Goal: Transaction & Acquisition: Purchase product/service

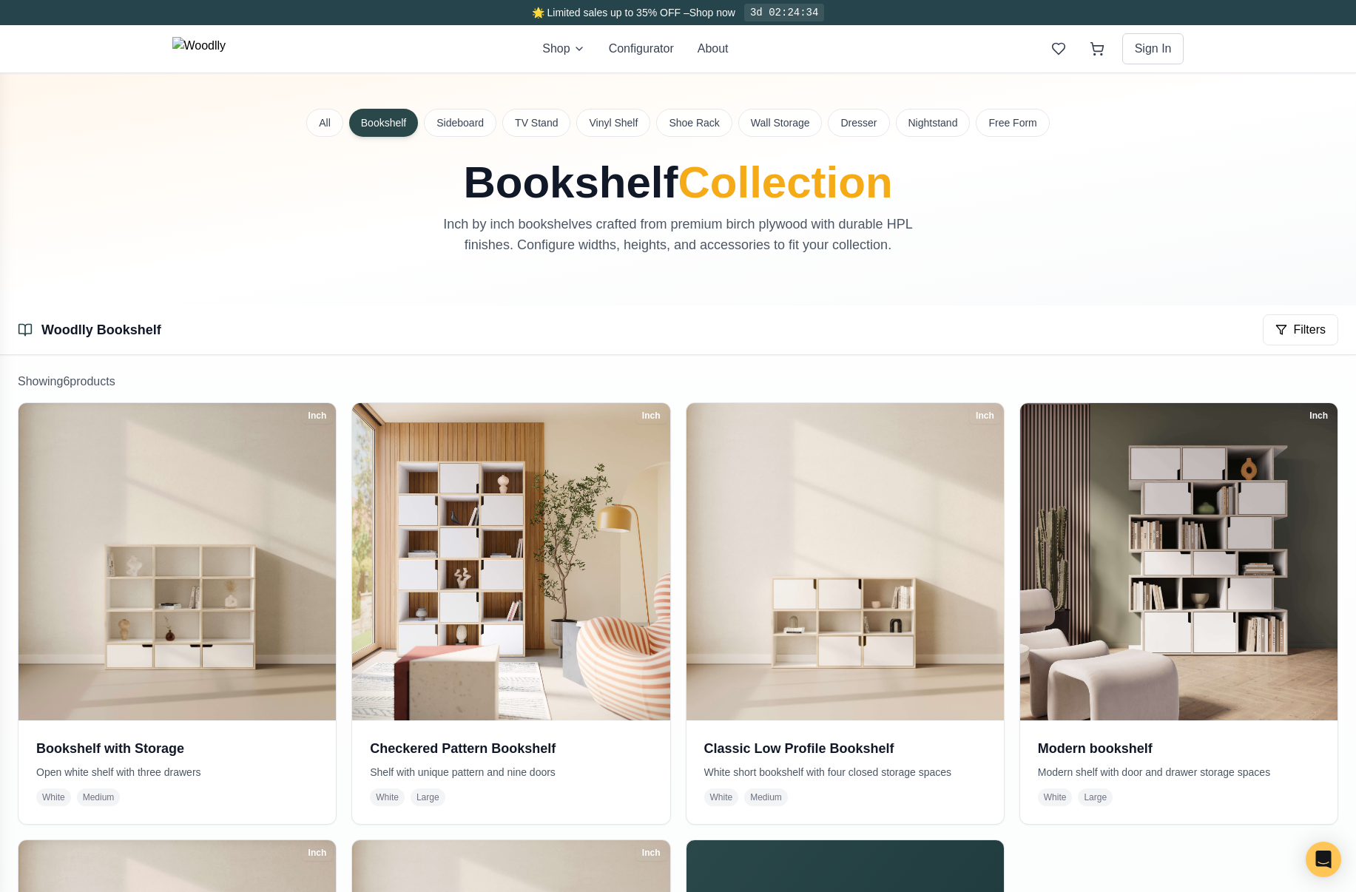
scroll to position [194, 0]
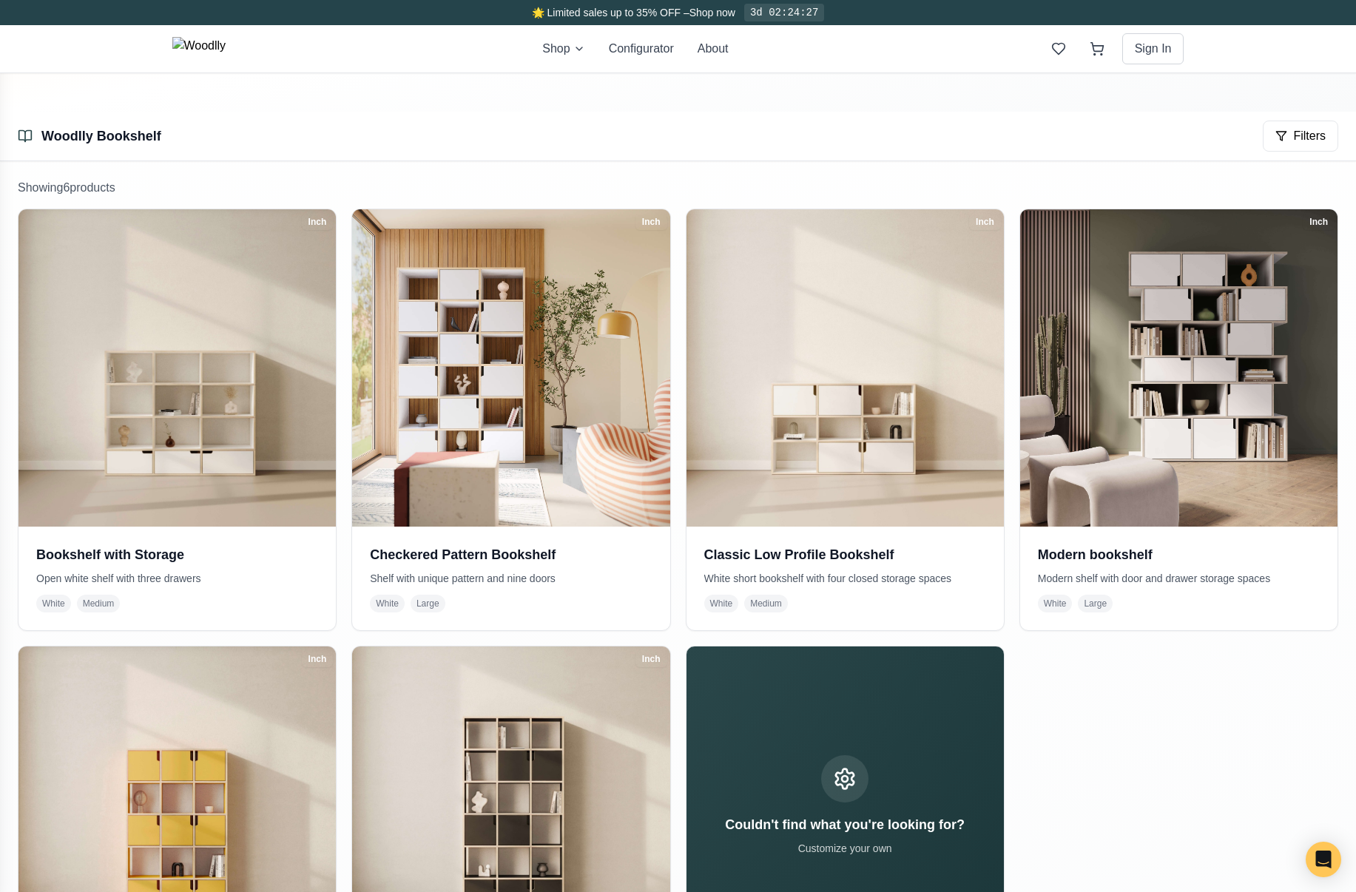
click at [226, 48] on img at bounding box center [199, 49] width 54 height 24
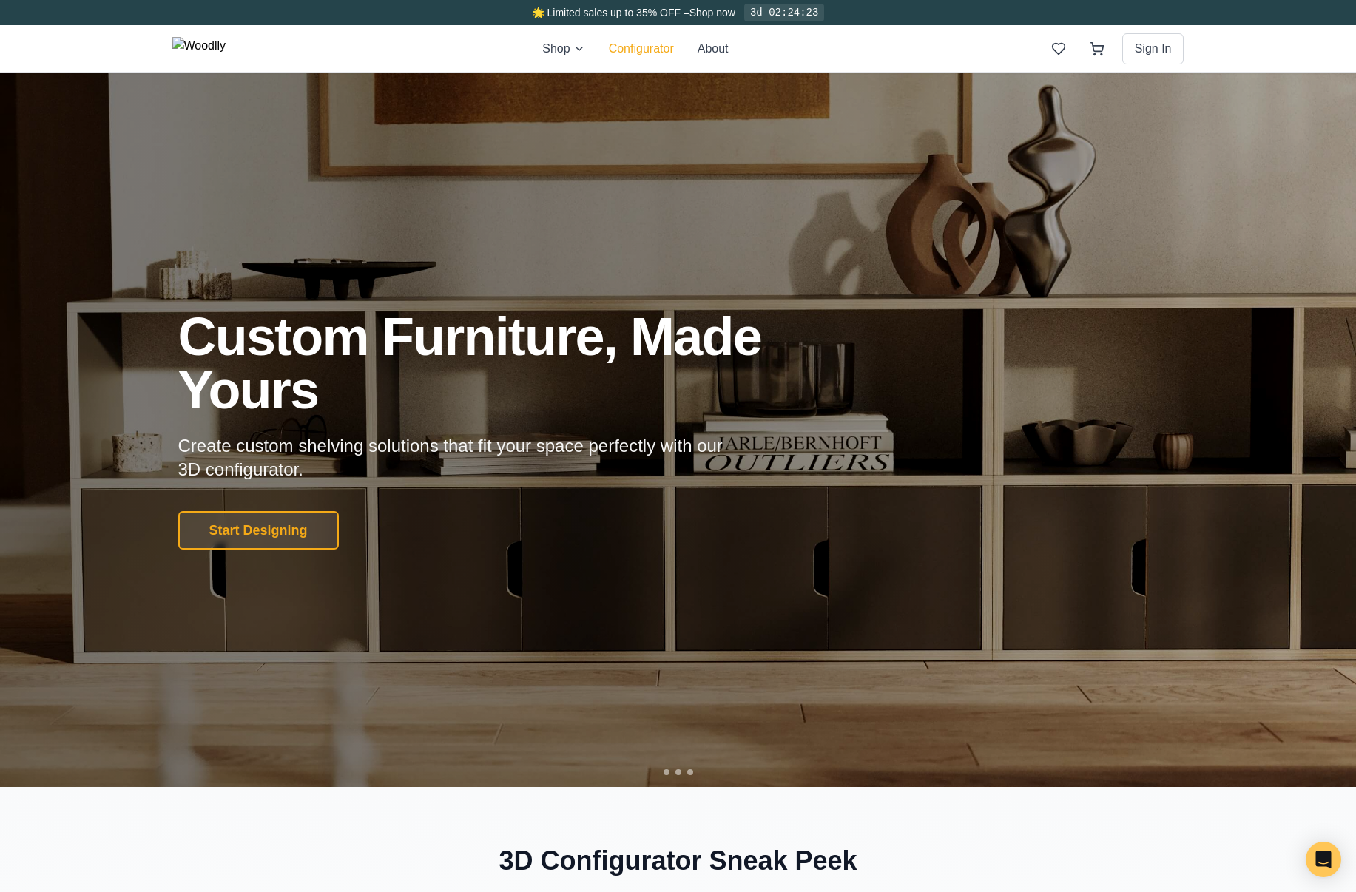
click at [642, 55] on button "Configurator" at bounding box center [641, 49] width 65 height 18
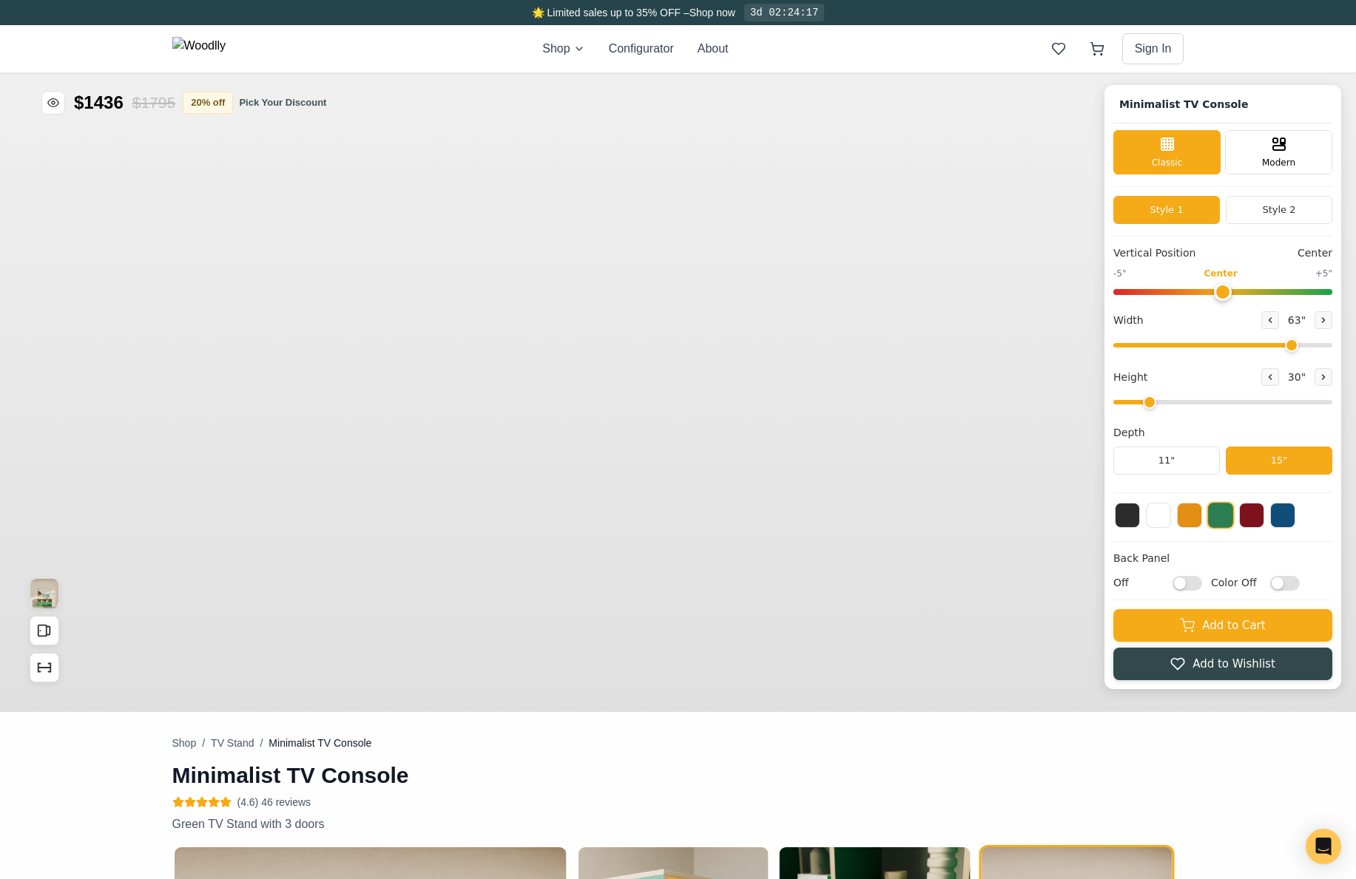
type input "63"
type input "2"
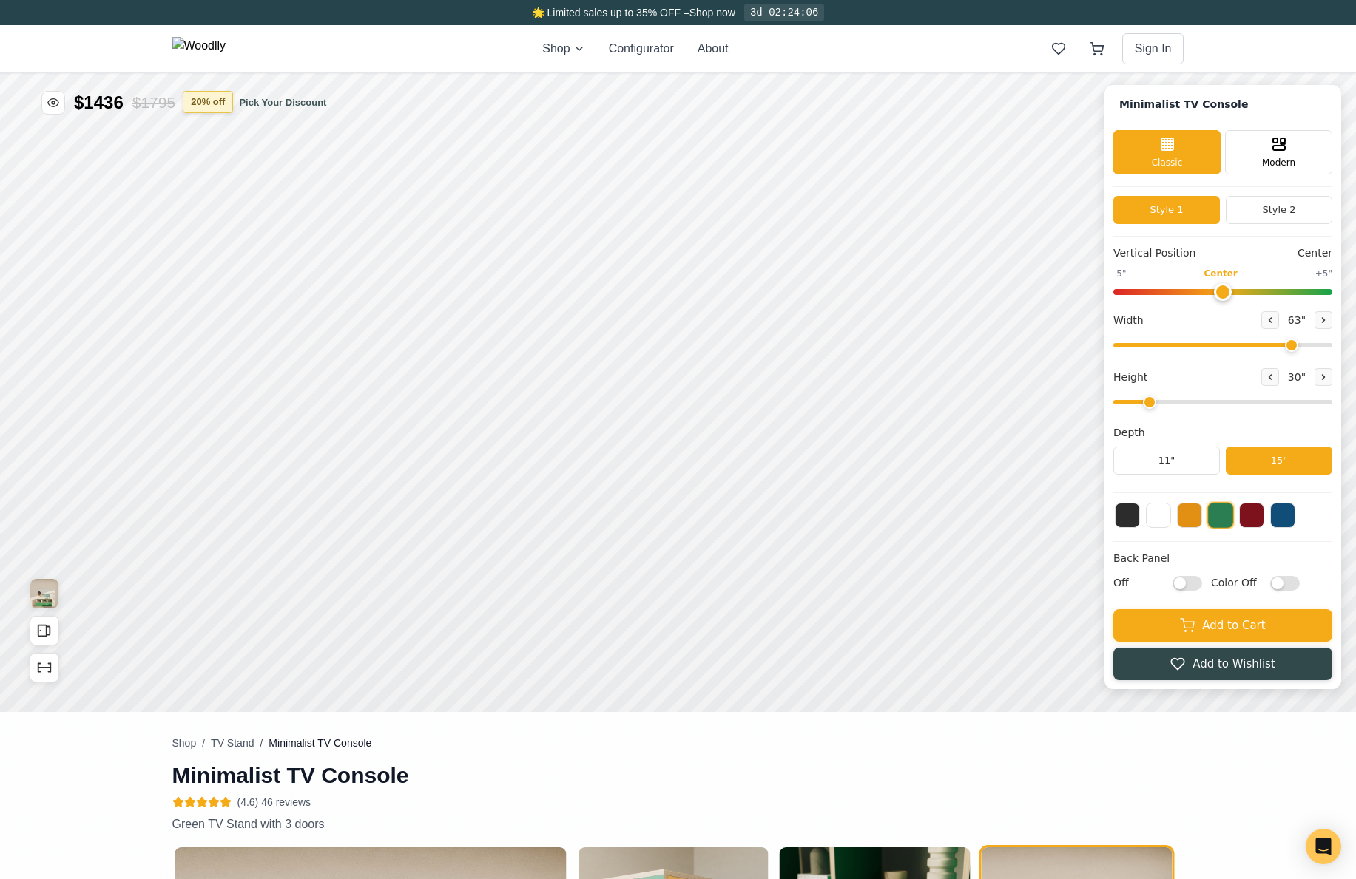
click at [218, 106] on button "20 % off" at bounding box center [208, 102] width 50 height 22
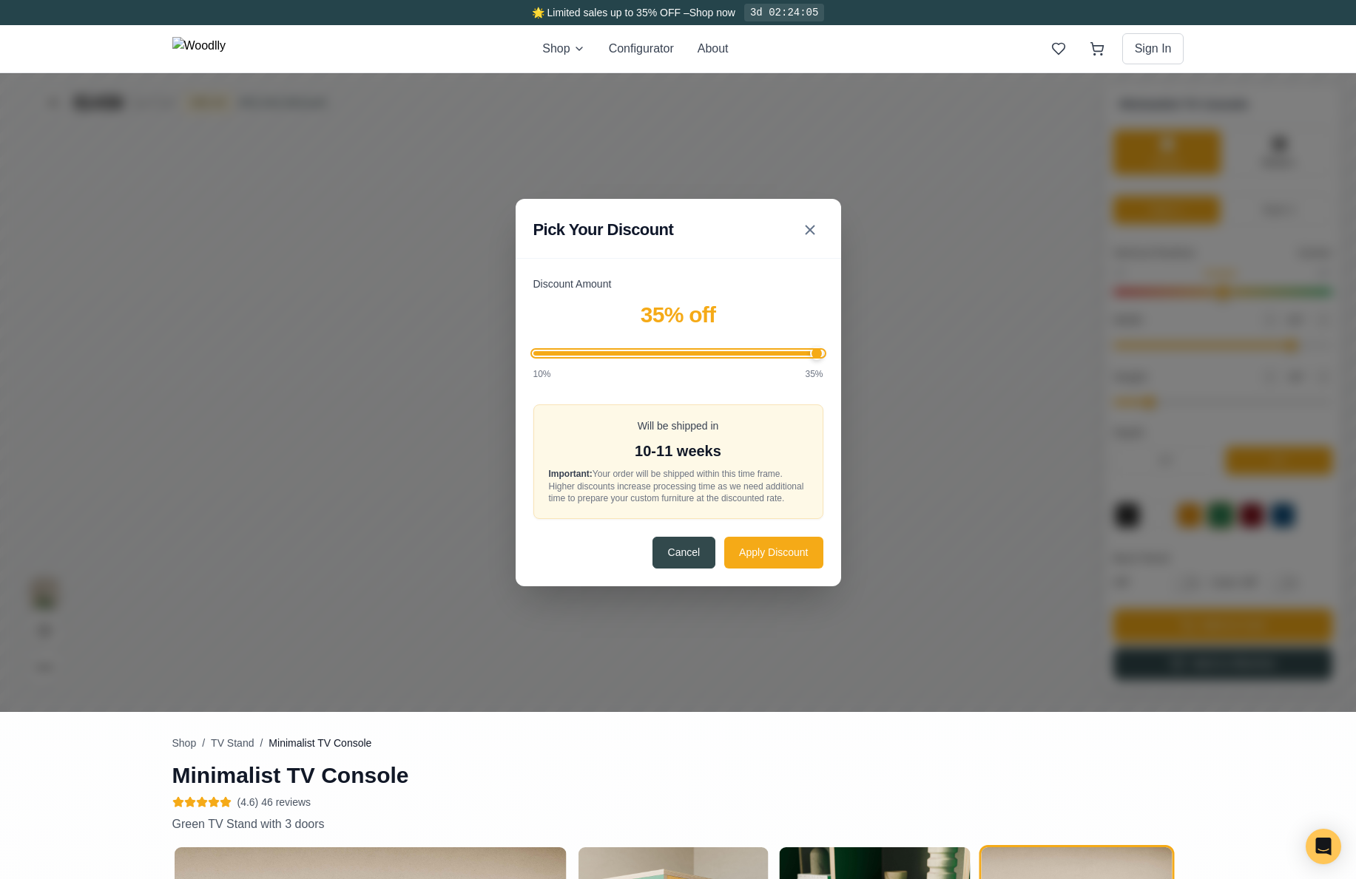
drag, startPoint x: 654, startPoint y: 353, endPoint x: 885, endPoint y: 356, distance: 230.7
type input "35"
click at [823, 356] on input "Discount Amount" at bounding box center [678, 353] width 290 height 4
click at [797, 556] on button "Apply Discount" at bounding box center [773, 552] width 98 height 32
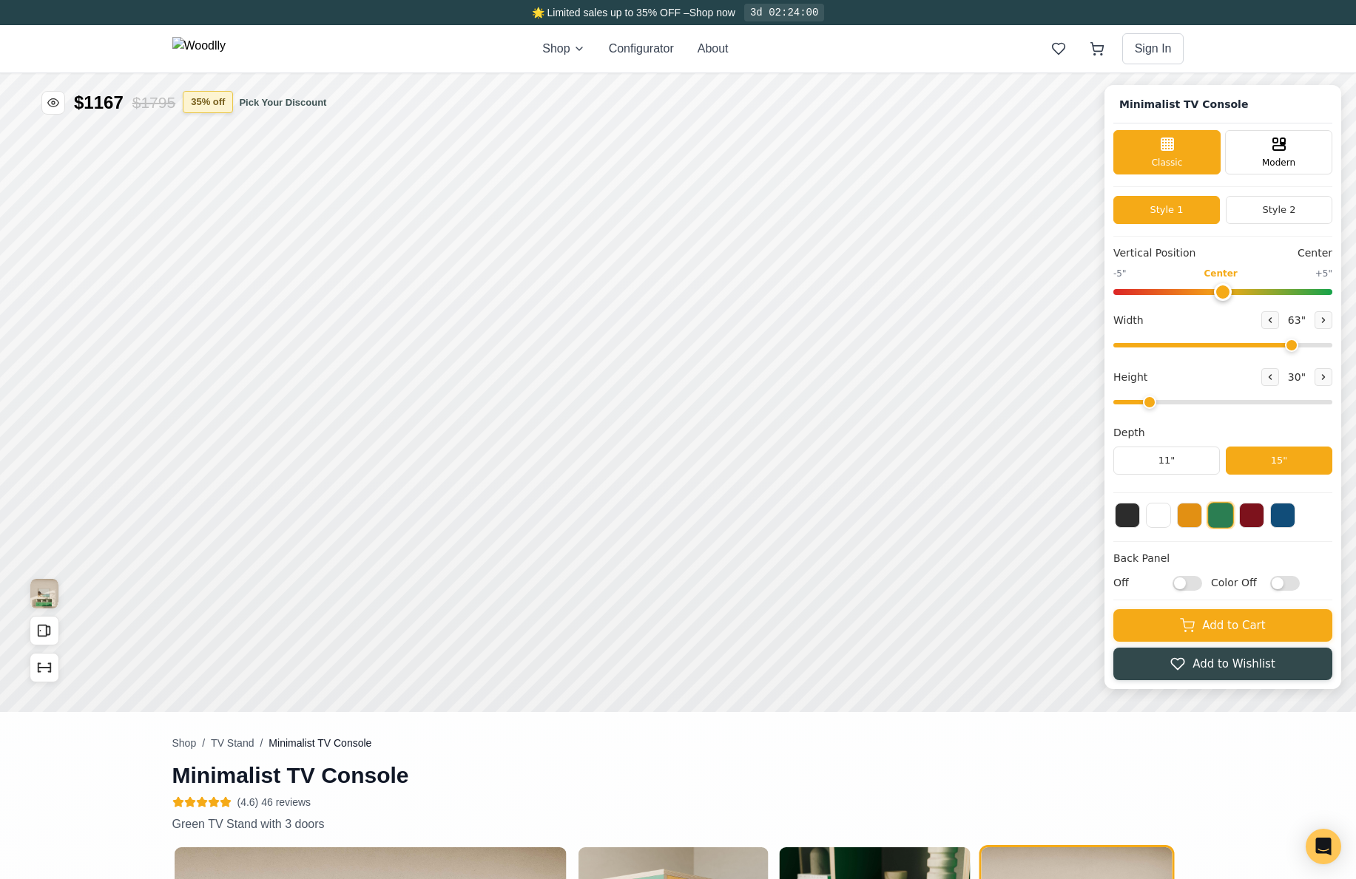
click at [207, 106] on button "35 % off" at bounding box center [208, 102] width 50 height 22
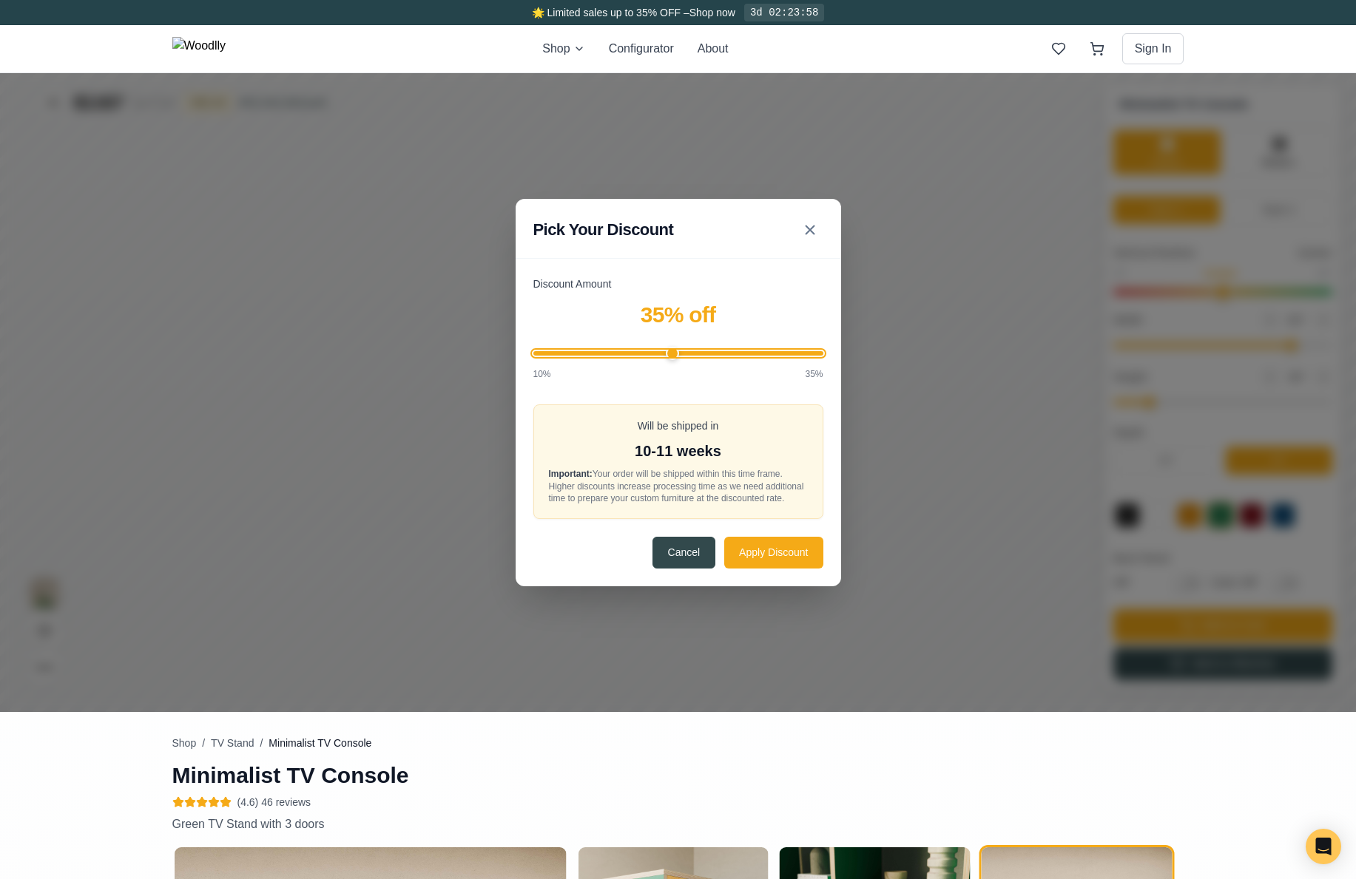
click at [683, 352] on input "Discount Amount" at bounding box center [678, 353] width 290 height 4
click at [675, 351] on input "Discount Amount" at bounding box center [678, 353] width 290 height 4
drag, startPoint x: 685, startPoint y: 360, endPoint x: 660, endPoint y: 359, distance: 25.2
type input "20"
click at [660, 356] on input "Discount Amount" at bounding box center [678, 353] width 290 height 4
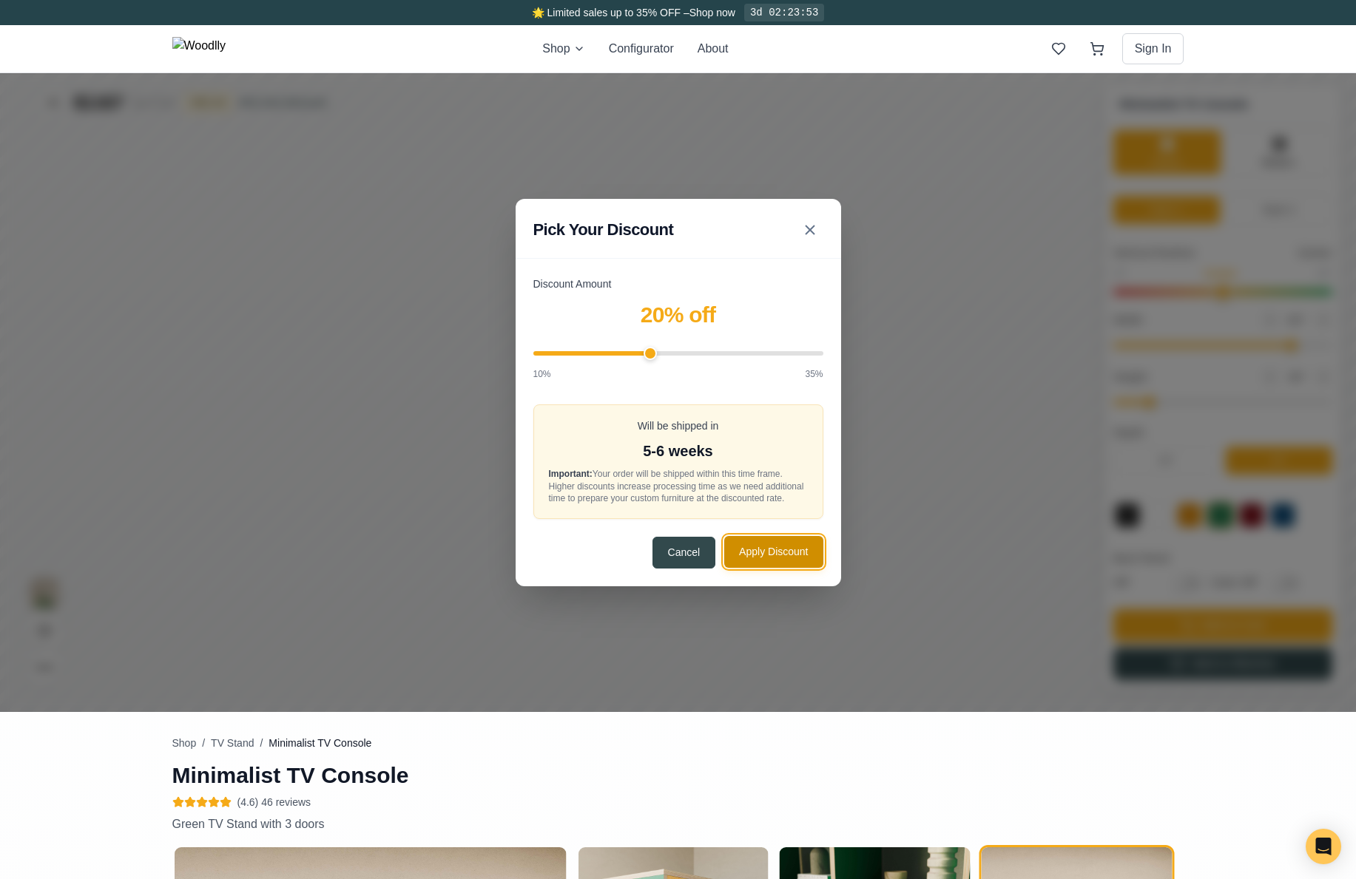
click at [820, 549] on button "Apply Discount" at bounding box center [773, 552] width 98 height 32
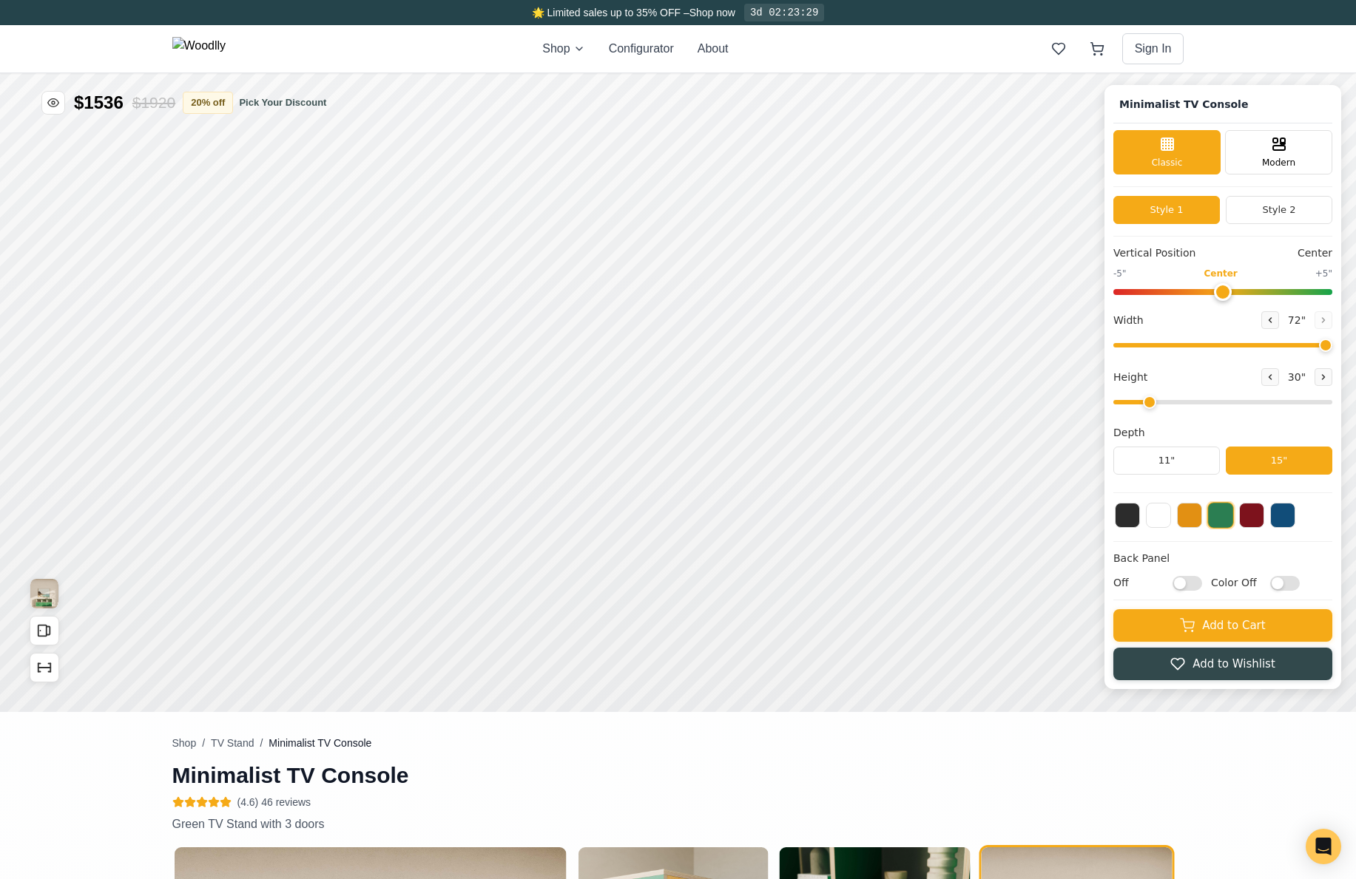
drag, startPoint x: 1298, startPoint y: 348, endPoint x: 1350, endPoint y: 348, distance: 51.8
click at [1332, 348] on input "range" at bounding box center [1222, 345] width 219 height 4
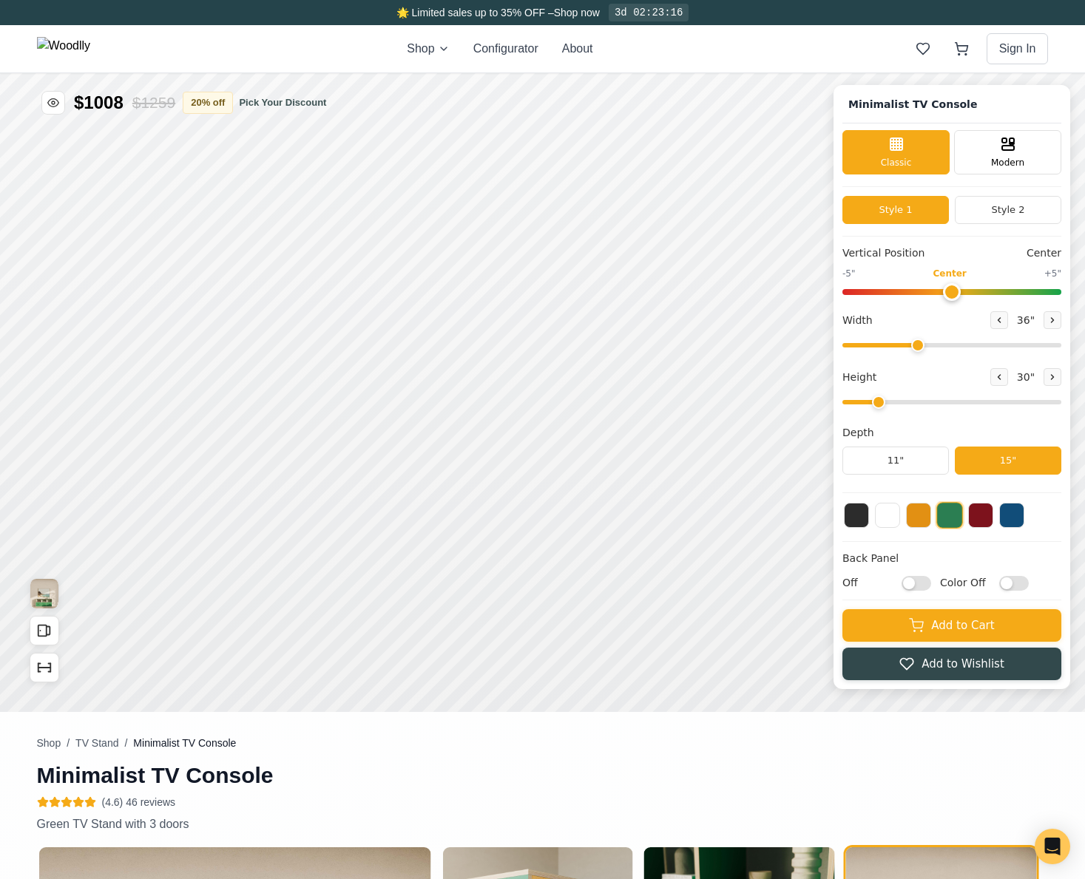
drag, startPoint x: 1066, startPoint y: 351, endPoint x: 930, endPoint y: 350, distance: 135.3
type input "36"
click at [930, 348] on input "range" at bounding box center [951, 345] width 219 height 4
click at [935, 400] on input "range" at bounding box center [951, 402] width 219 height 4
click at [376, 486] on div "12"" at bounding box center [376, 485] width 17 height 16
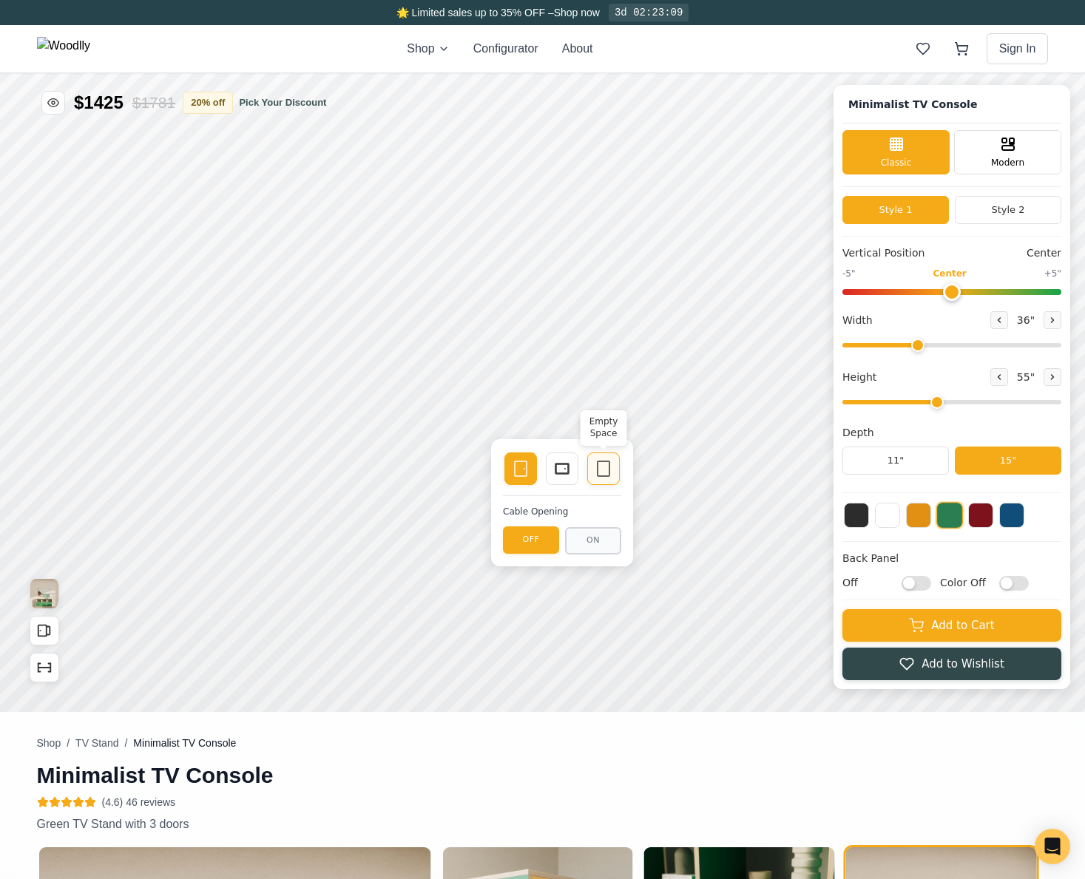
click at [603, 473] on icon at bounding box center [604, 469] width 18 height 18
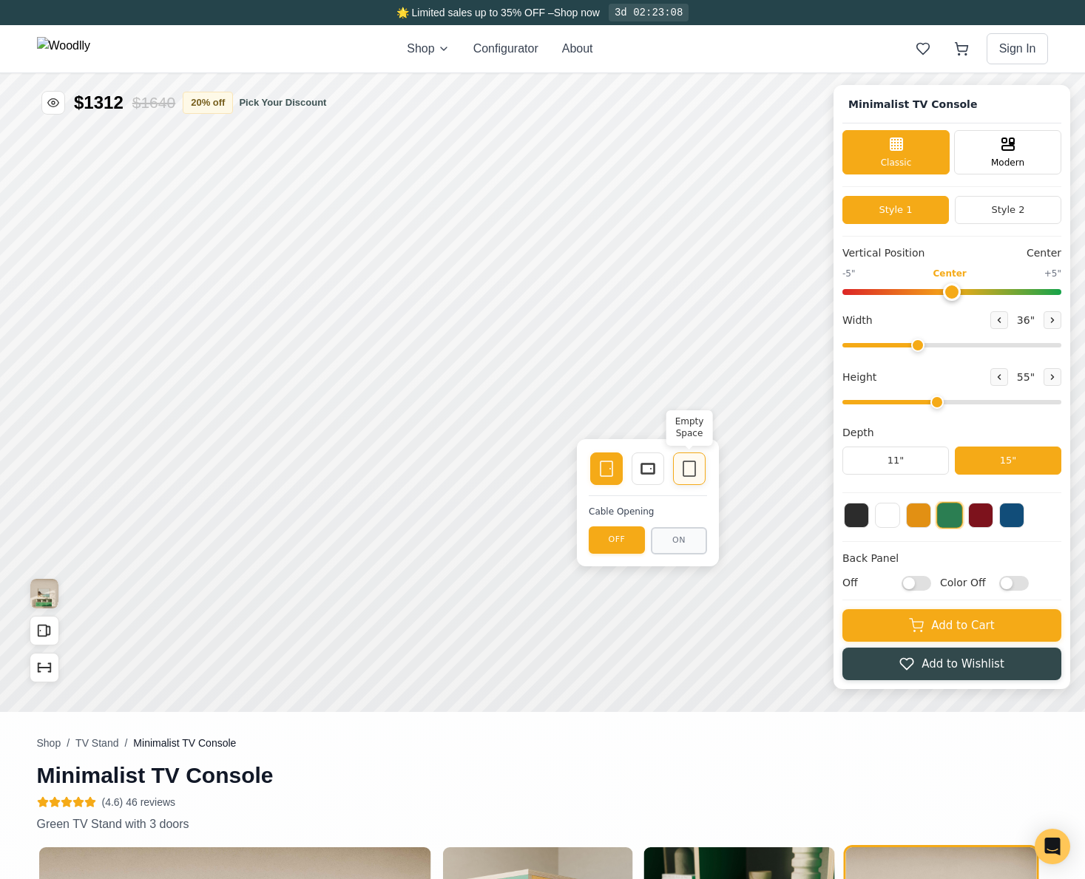
click at [687, 464] on icon at bounding box center [689, 469] width 18 height 18
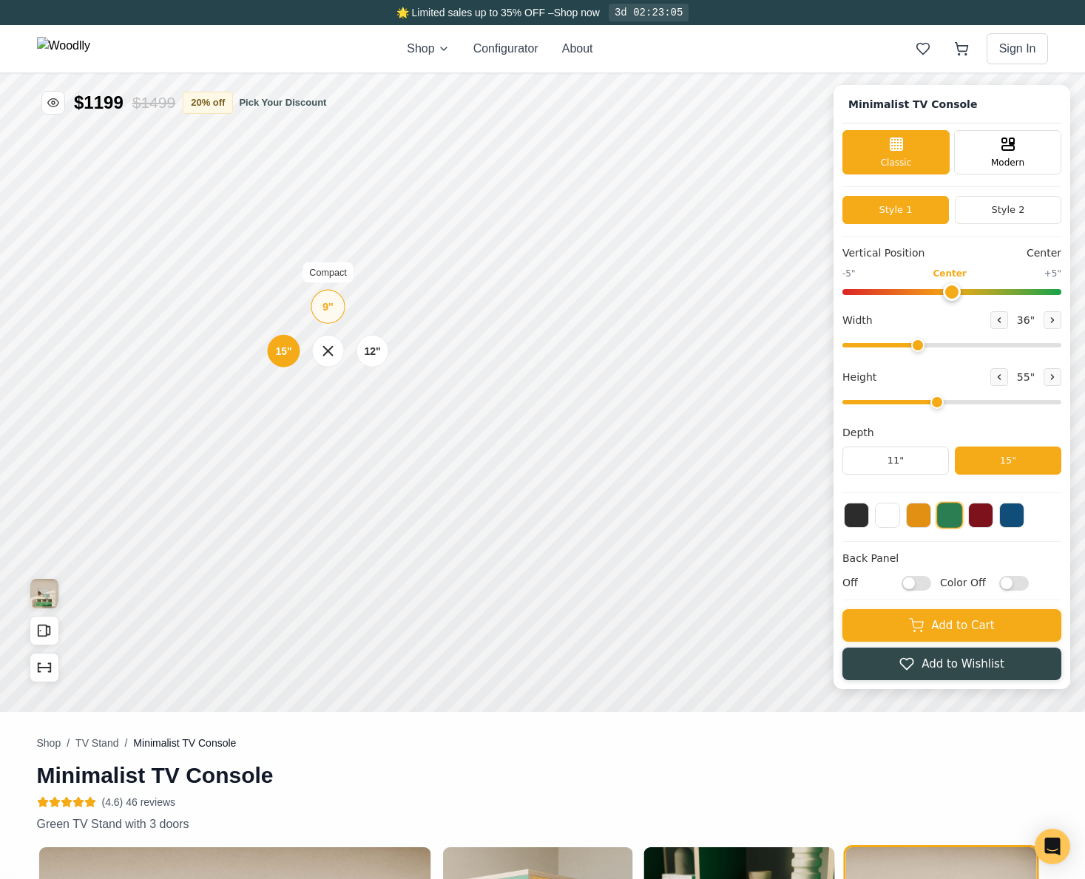
click at [325, 306] on div "9"" at bounding box center [327, 307] width 11 height 16
click at [1057, 381] on icon at bounding box center [1052, 377] width 9 height 9
type input "5"
click at [376, 264] on div "12"" at bounding box center [379, 268] width 17 height 16
click at [1039, 158] on div "Modern" at bounding box center [1007, 151] width 107 height 44
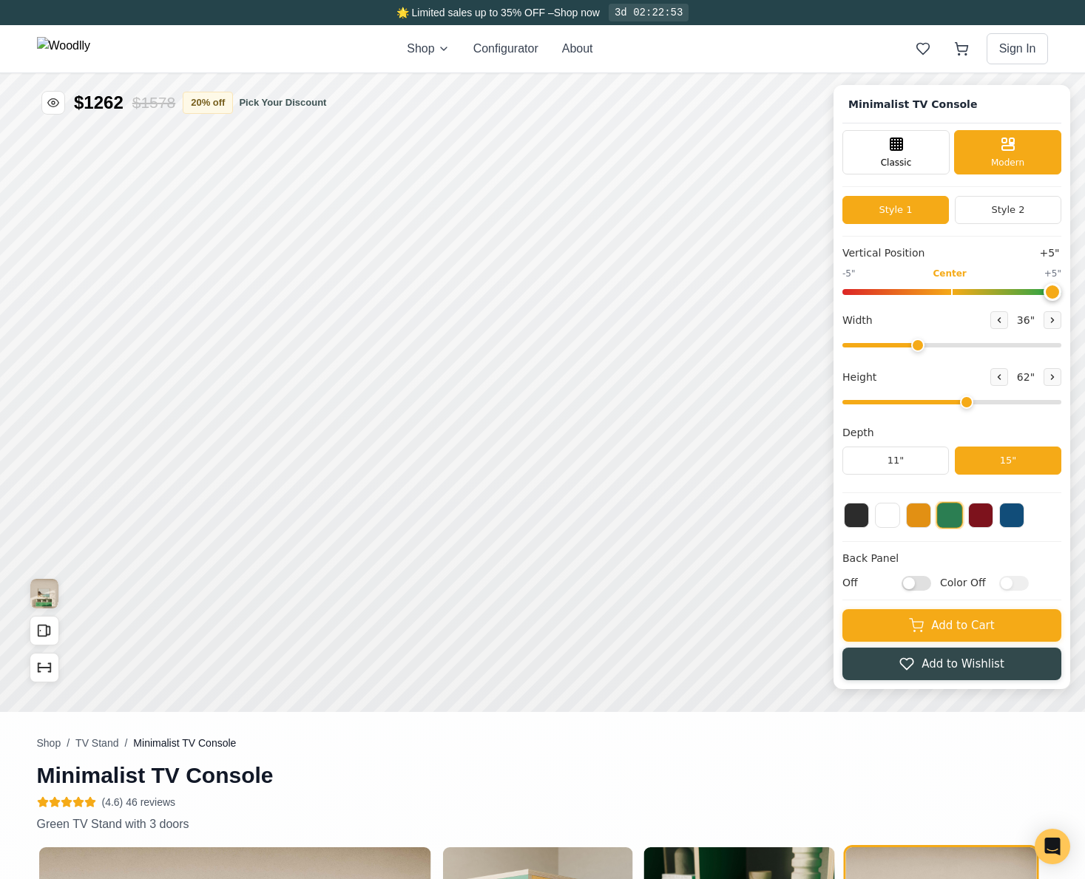
drag, startPoint x: 961, startPoint y: 291, endPoint x: 1112, endPoint y: 276, distance: 151.7
type input "5"
click at [1061, 289] on input "range" at bounding box center [951, 292] width 219 height 6
click at [208, 107] on button "20 % off" at bounding box center [208, 102] width 50 height 22
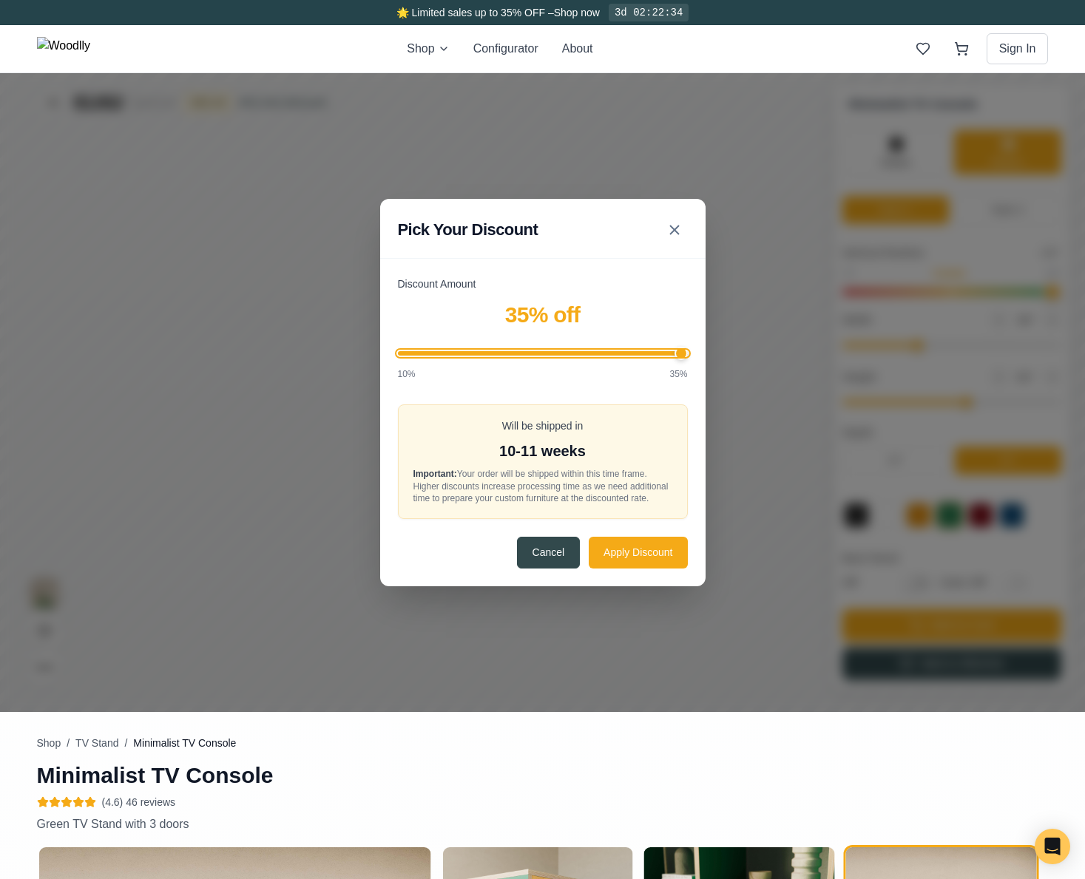
drag, startPoint x: 519, startPoint y: 353, endPoint x: 767, endPoint y: 412, distance: 254.5
type input "35"
click at [688, 356] on input "Discount Amount" at bounding box center [543, 353] width 290 height 4
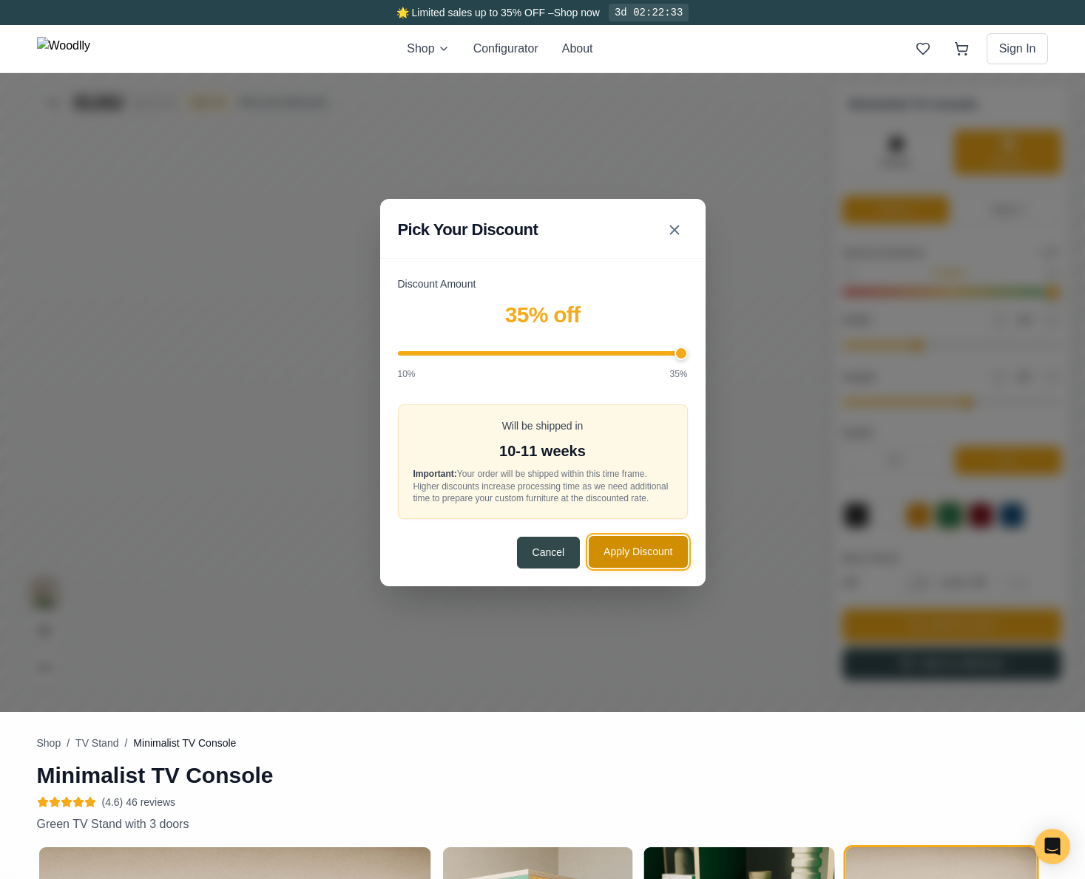
click at [631, 549] on button "Apply Discount" at bounding box center [638, 552] width 98 height 32
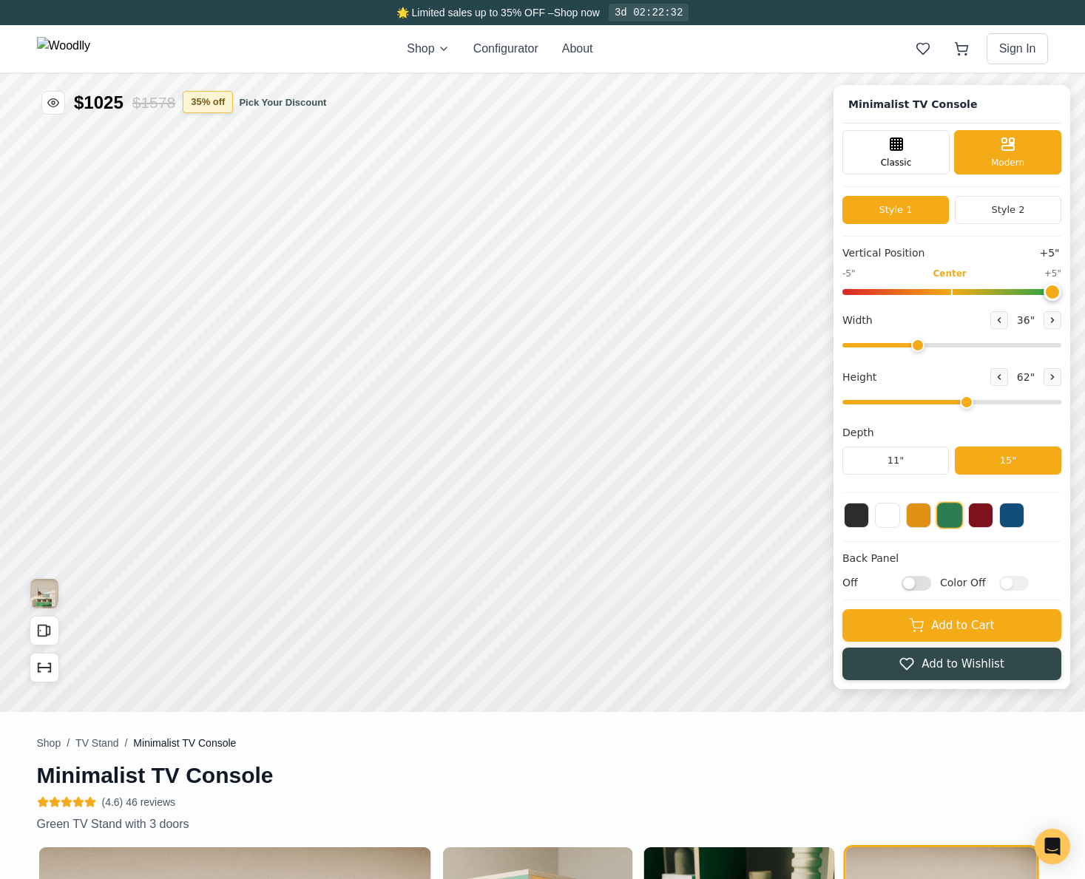
click at [226, 100] on button "35 % off" at bounding box center [208, 102] width 50 height 22
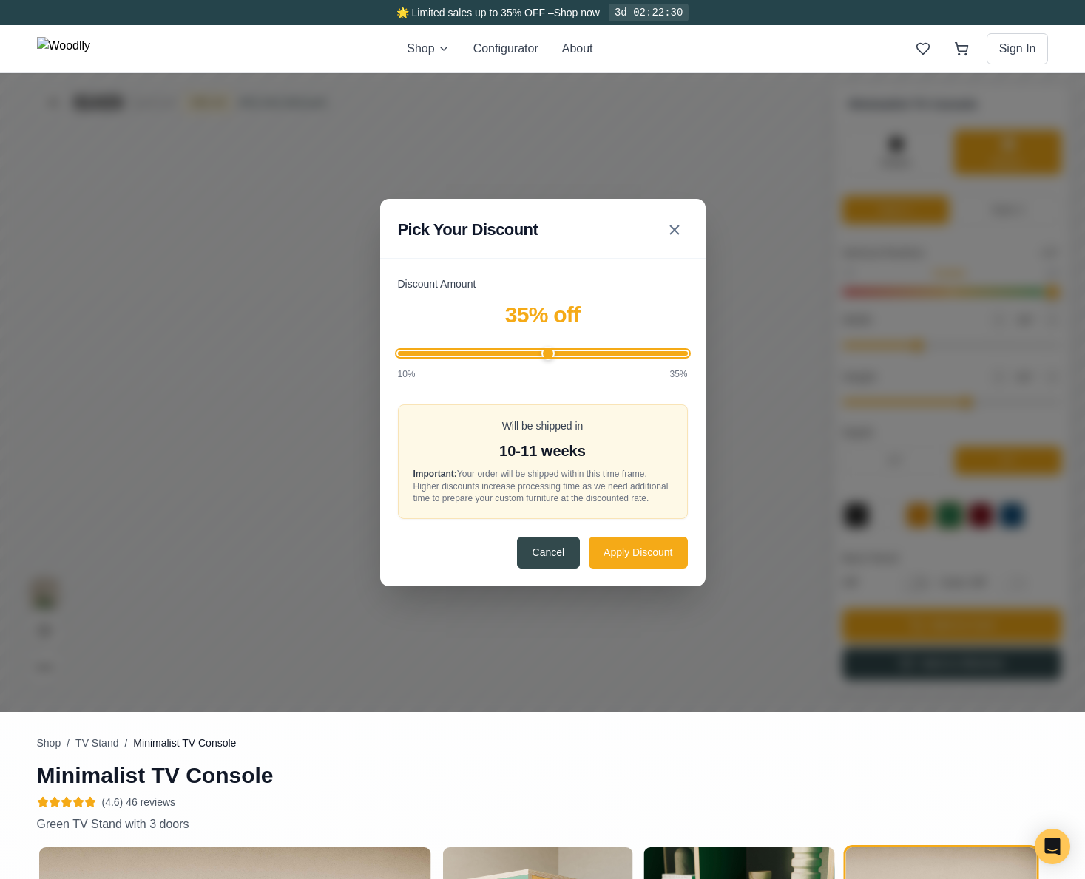
click at [549, 351] on input "Discount Amount" at bounding box center [543, 353] width 290 height 4
drag, startPoint x: 549, startPoint y: 348, endPoint x: 524, endPoint y: 372, distance: 34.5
type input "20"
click at [524, 356] on input "Discount Amount" at bounding box center [543, 353] width 290 height 4
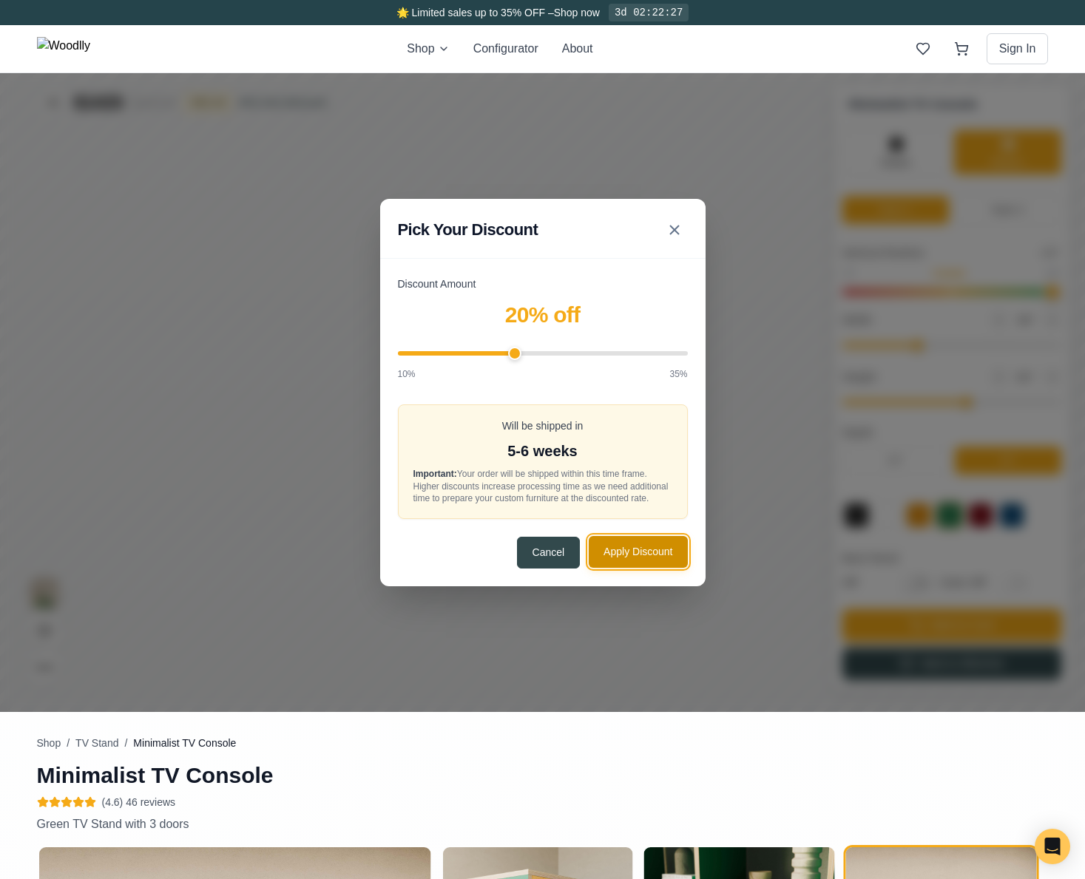
click at [610, 552] on button "Apply Discount" at bounding box center [638, 552] width 98 height 32
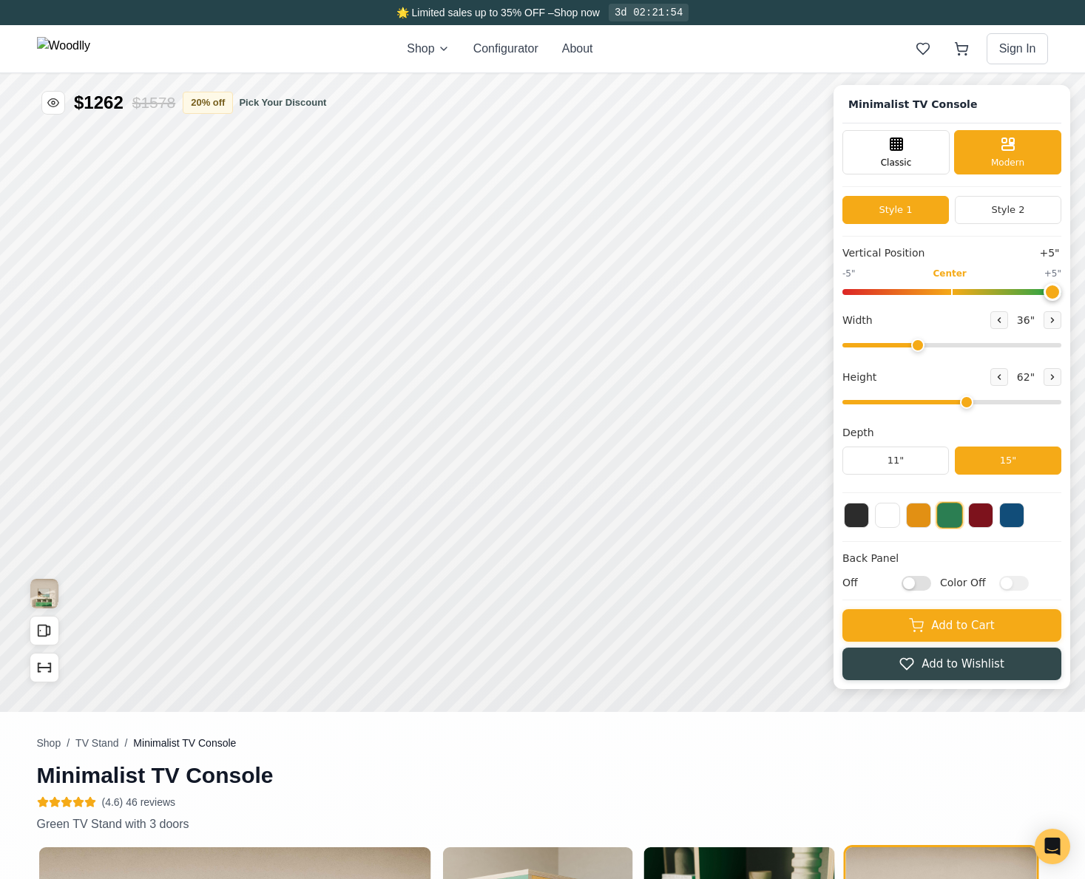
click at [1061, 293] on input "range" at bounding box center [951, 292] width 219 height 6
drag, startPoint x: 1056, startPoint y: 285, endPoint x: 958, endPoint y: 301, distance: 99.0
click at [958, 295] on input "range" at bounding box center [951, 292] width 219 height 6
click at [964, 289] on input "range" at bounding box center [951, 292] width 219 height 6
drag, startPoint x: 960, startPoint y: 292, endPoint x: 1141, endPoint y: 289, distance: 181.2
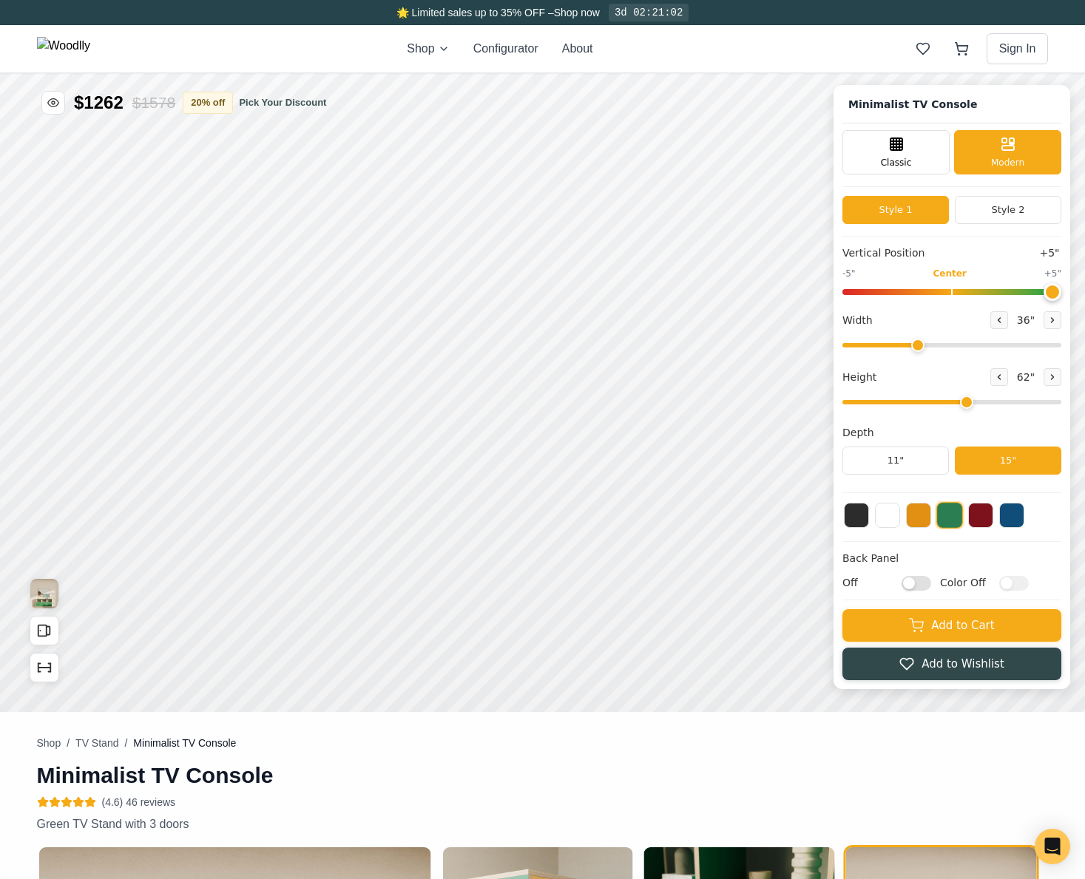
type input "5"
click at [1061, 289] on input "range" at bounding box center [951, 292] width 219 height 6
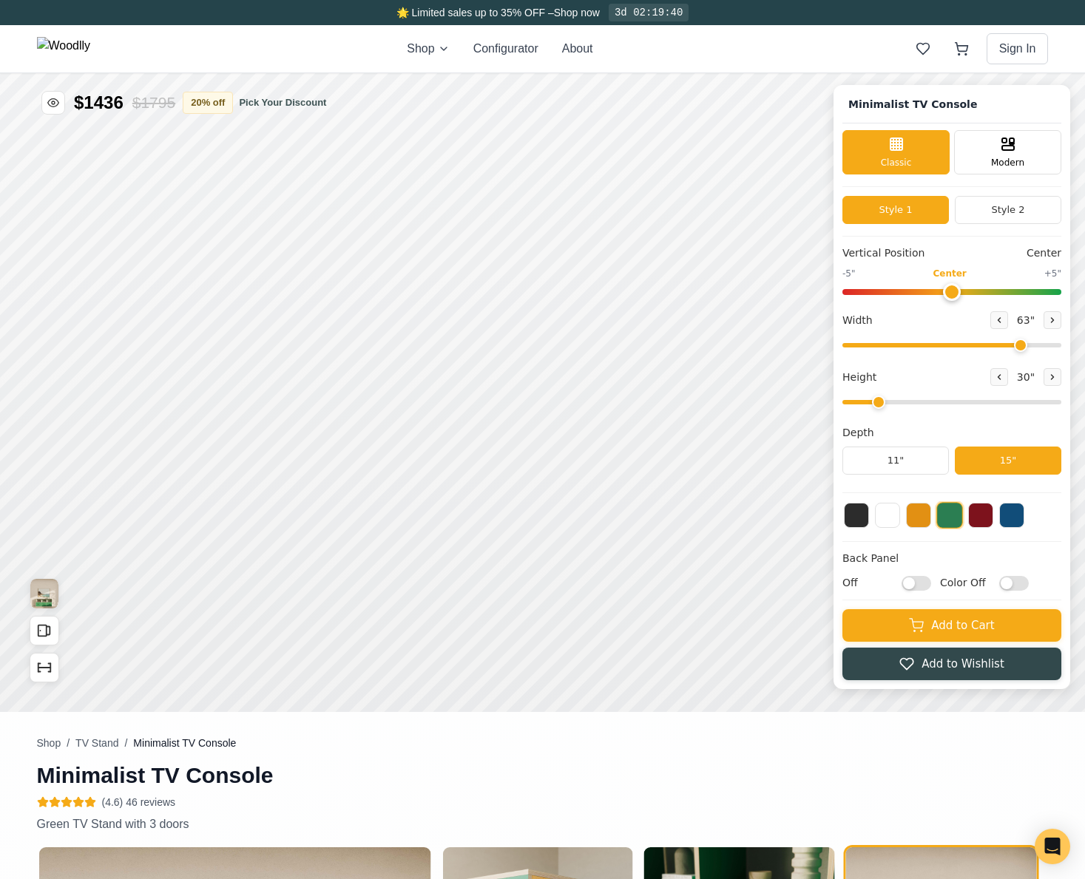
type input "63"
type input "2"
drag, startPoint x: 1033, startPoint y: 343, endPoint x: 924, endPoint y: 359, distance: 109.8
click at [924, 348] on input "range" at bounding box center [951, 345] width 219 height 4
click at [1004, 325] on button at bounding box center [999, 320] width 18 height 18
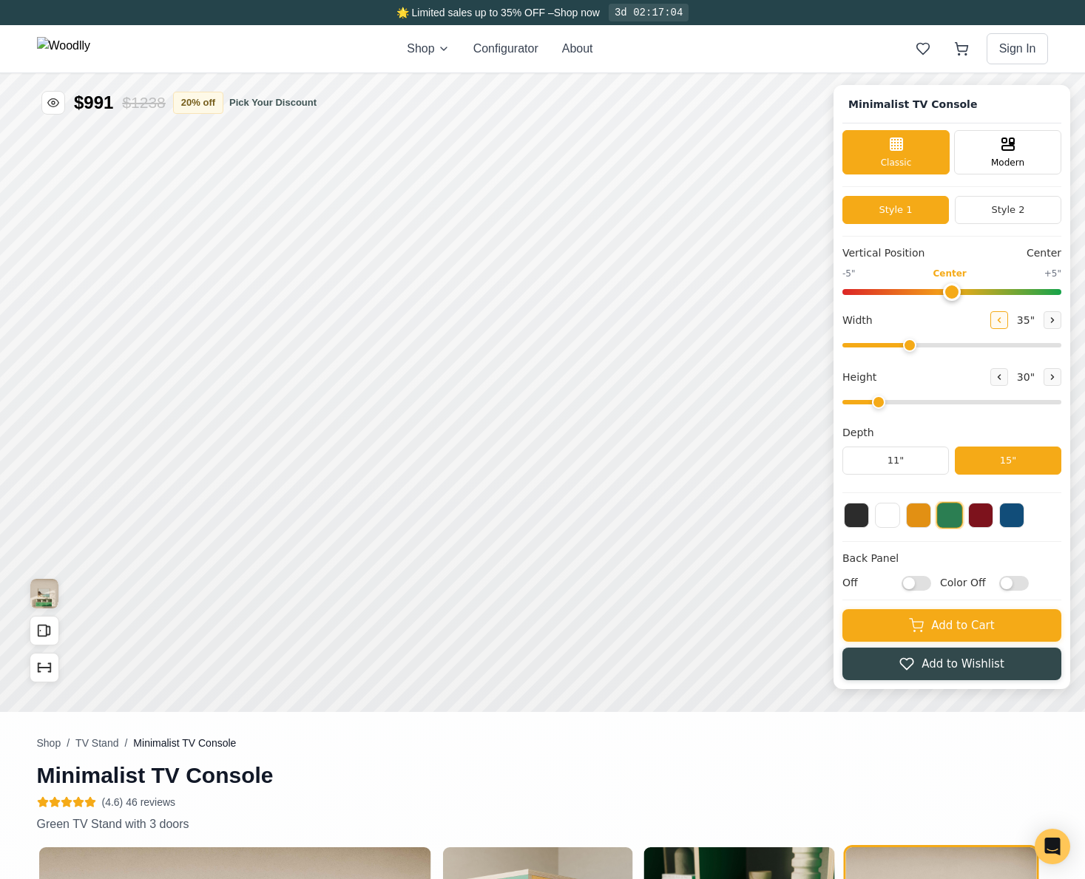
click at [1004, 325] on button at bounding box center [999, 320] width 18 height 18
type input "33"
click at [1060, 384] on button at bounding box center [1052, 377] width 18 height 18
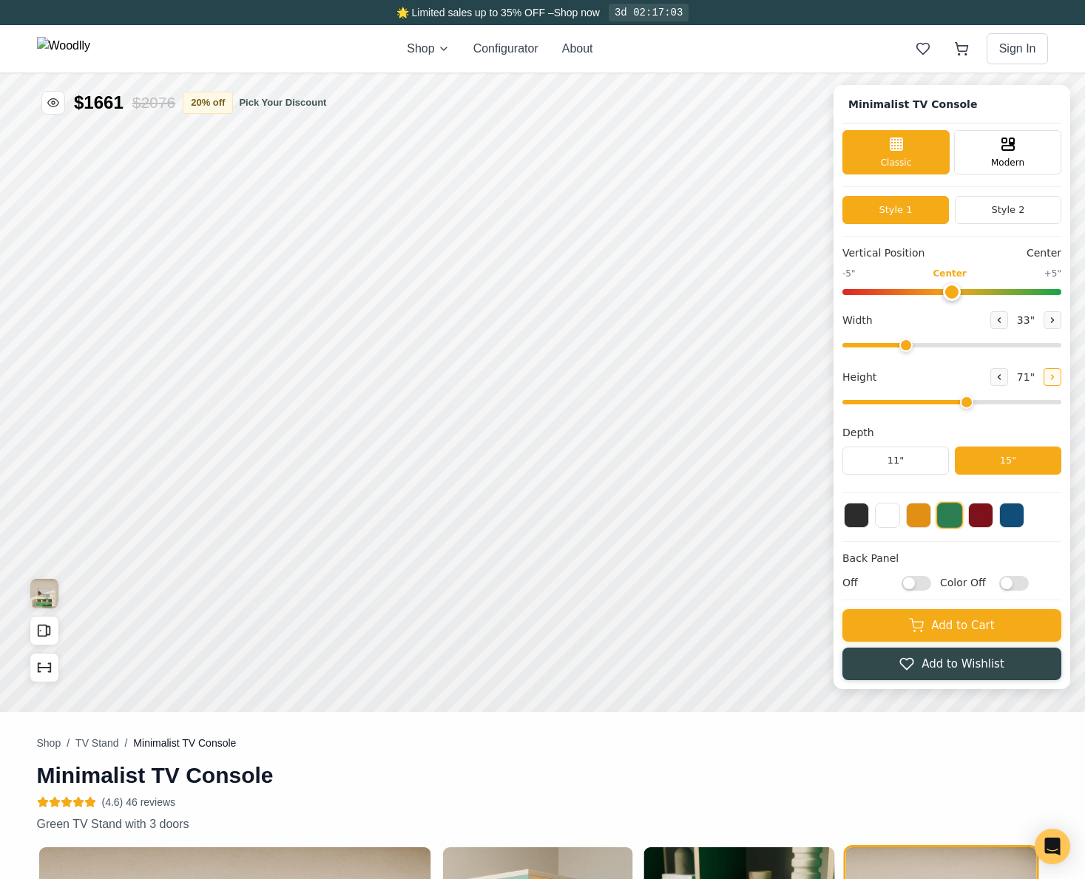
click at [1060, 384] on button at bounding box center [1052, 377] width 18 height 18
click at [393, 516] on div "12"" at bounding box center [398, 520] width 17 height 16
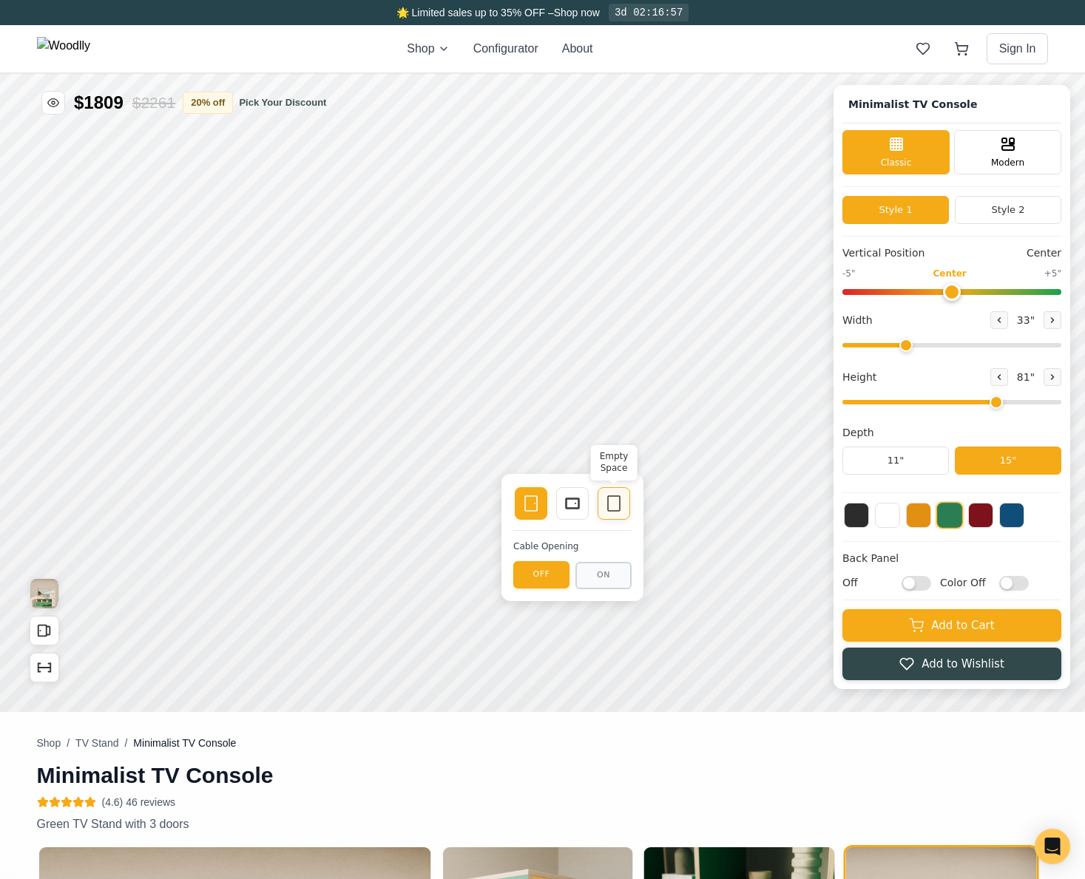
click at [612, 514] on div "Empty Space" at bounding box center [614, 503] width 33 height 33
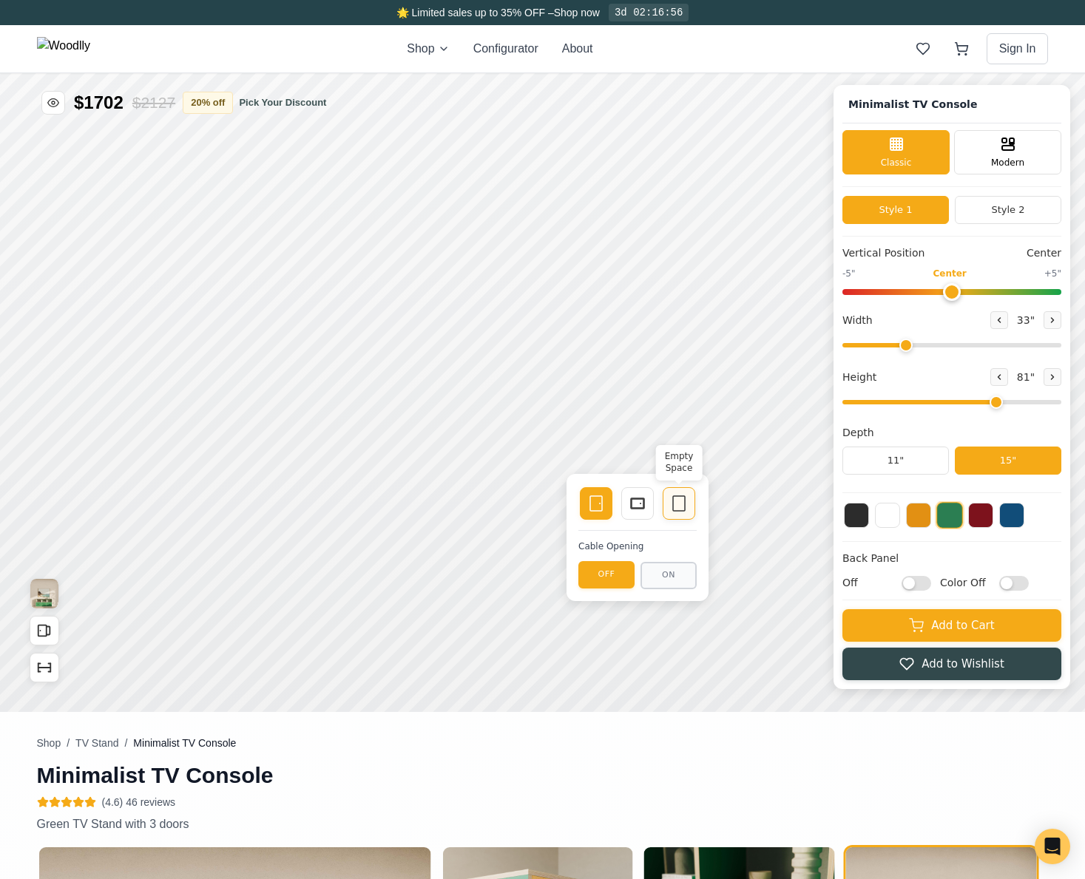
click at [673, 503] on rect at bounding box center [679, 503] width 12 height 15
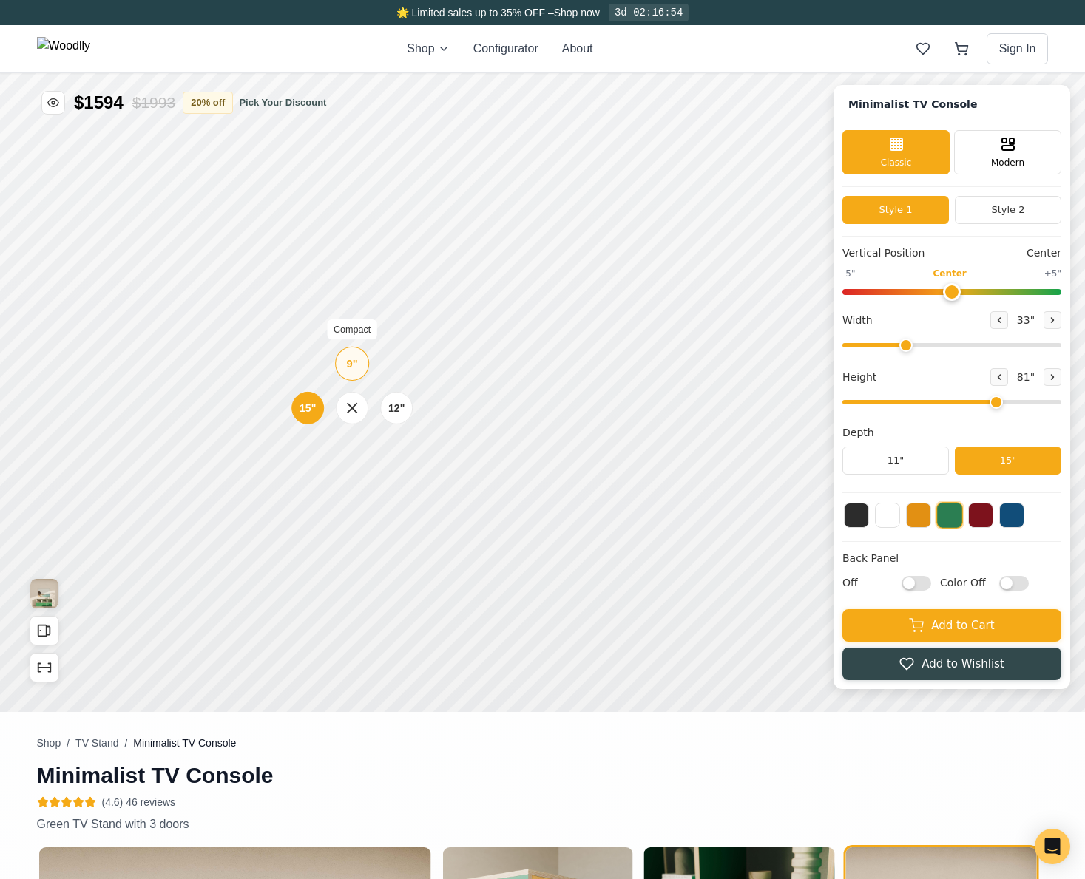
click at [354, 364] on div "9"" at bounding box center [352, 364] width 11 height 16
click at [1004, 379] on icon at bounding box center [999, 377] width 9 height 9
type input "5"
click at [381, 342] on div "12"" at bounding box center [384, 336] width 17 height 16
click at [393, 271] on div "12"" at bounding box center [386, 268] width 17 height 16
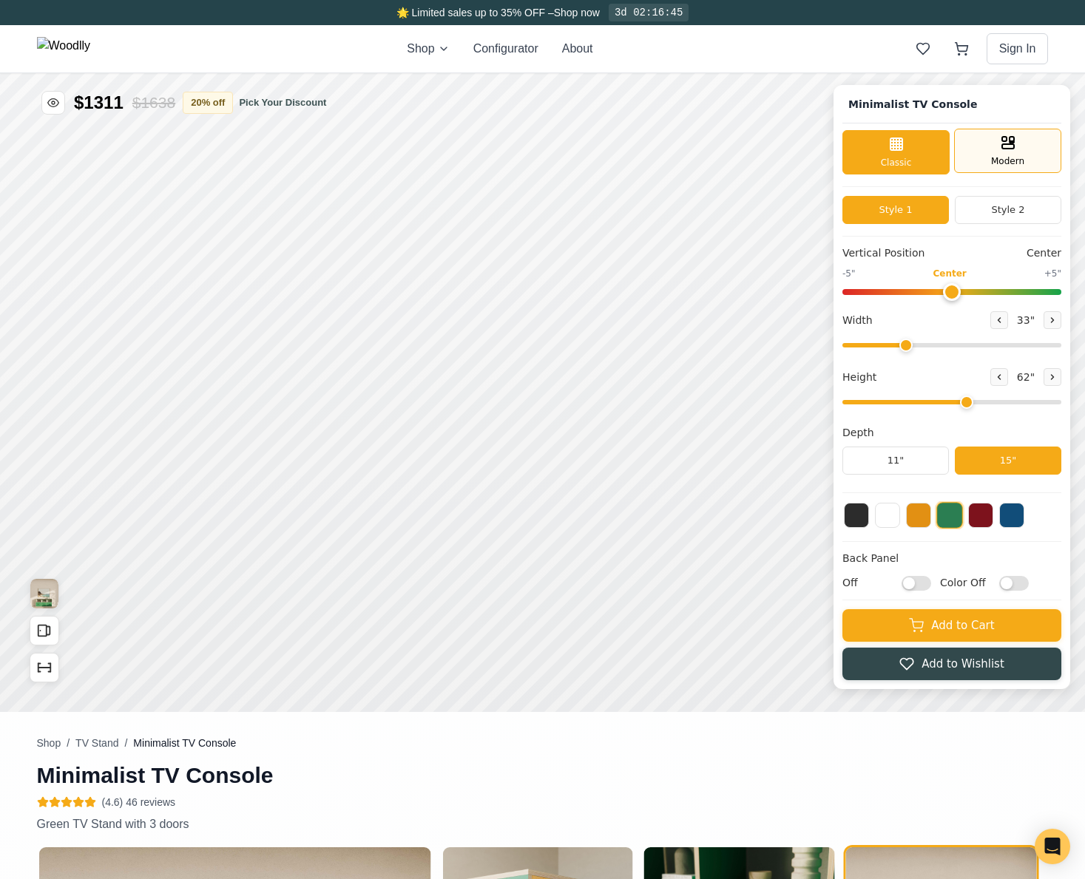
click at [1035, 152] on div "Modern" at bounding box center [1007, 151] width 107 height 44
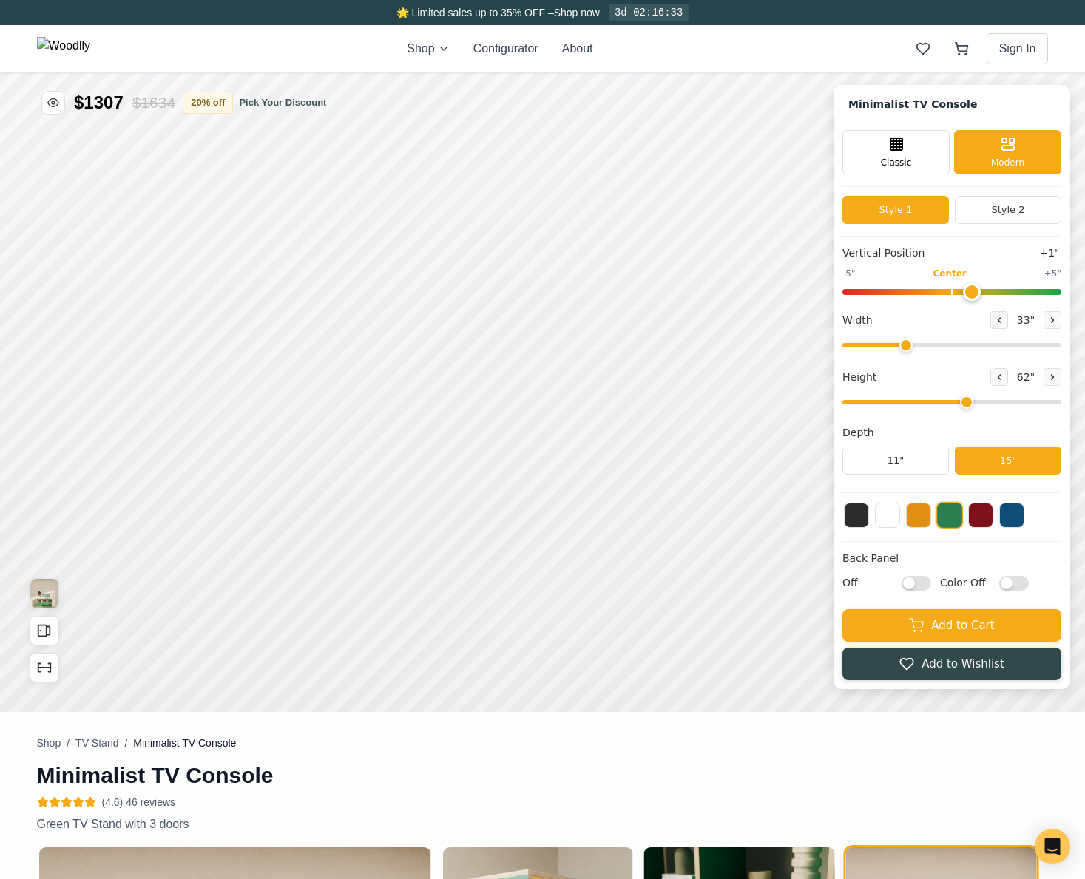
type input "0"
drag, startPoint x: 965, startPoint y: 290, endPoint x: 965, endPoint y: 305, distance: 14.8
click at [965, 295] on input "range" at bounding box center [951, 292] width 219 height 6
click at [1057, 318] on icon at bounding box center [1052, 320] width 9 height 9
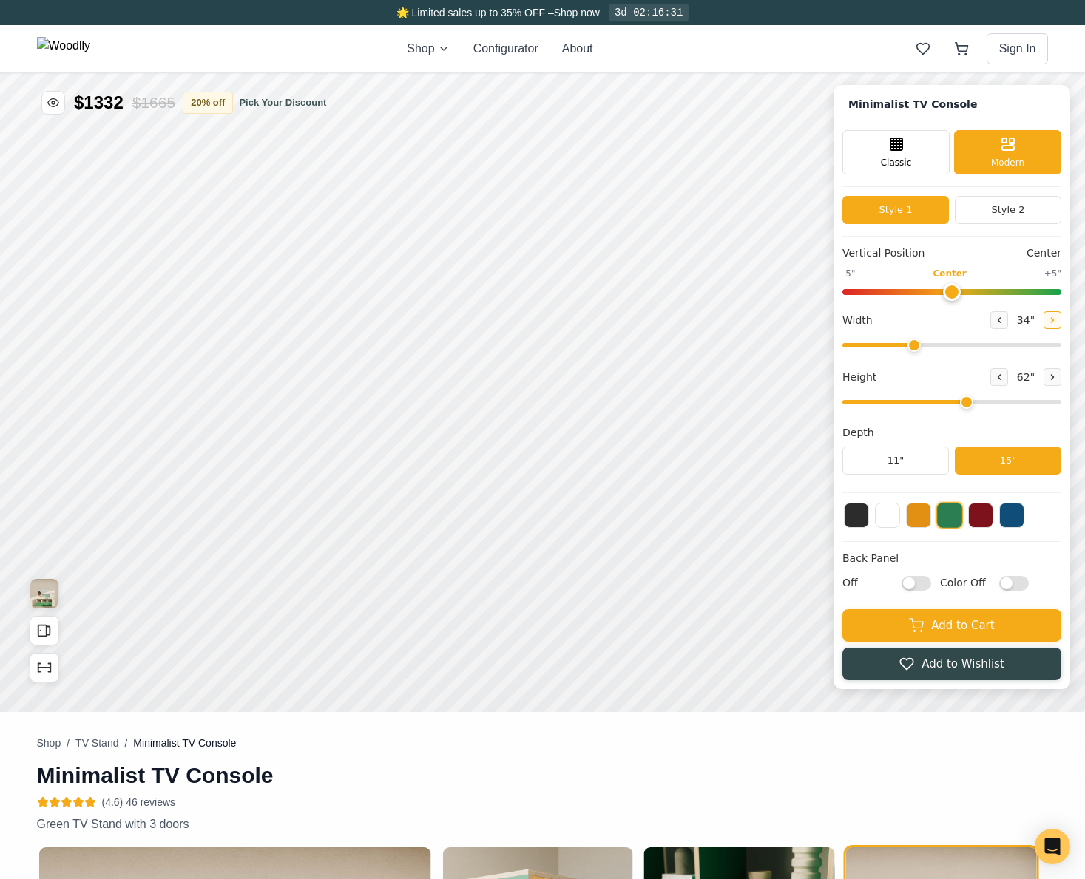
click at [1057, 318] on icon at bounding box center [1052, 320] width 9 height 9
type input "37"
type input "0"
click at [961, 291] on input "range" at bounding box center [951, 292] width 219 height 6
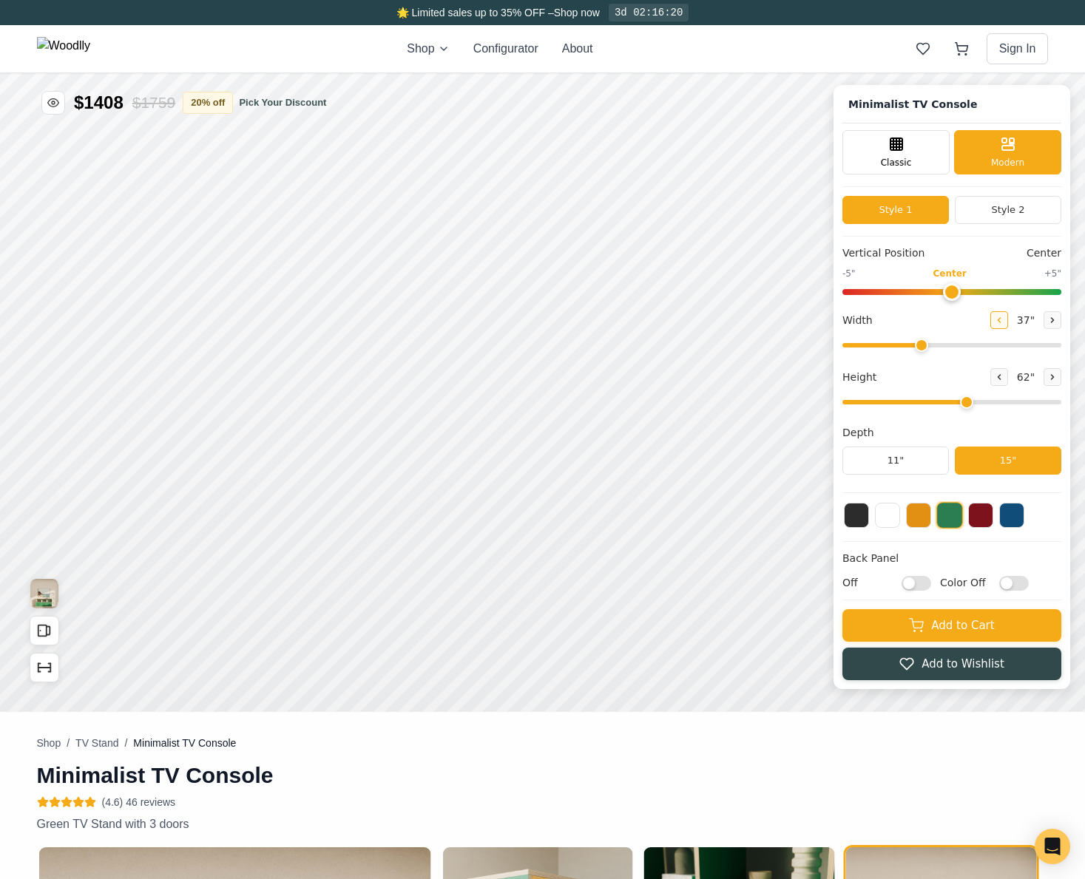
click at [1004, 317] on icon at bounding box center [999, 320] width 9 height 9
click at [1057, 319] on icon at bounding box center [1052, 320] width 9 height 9
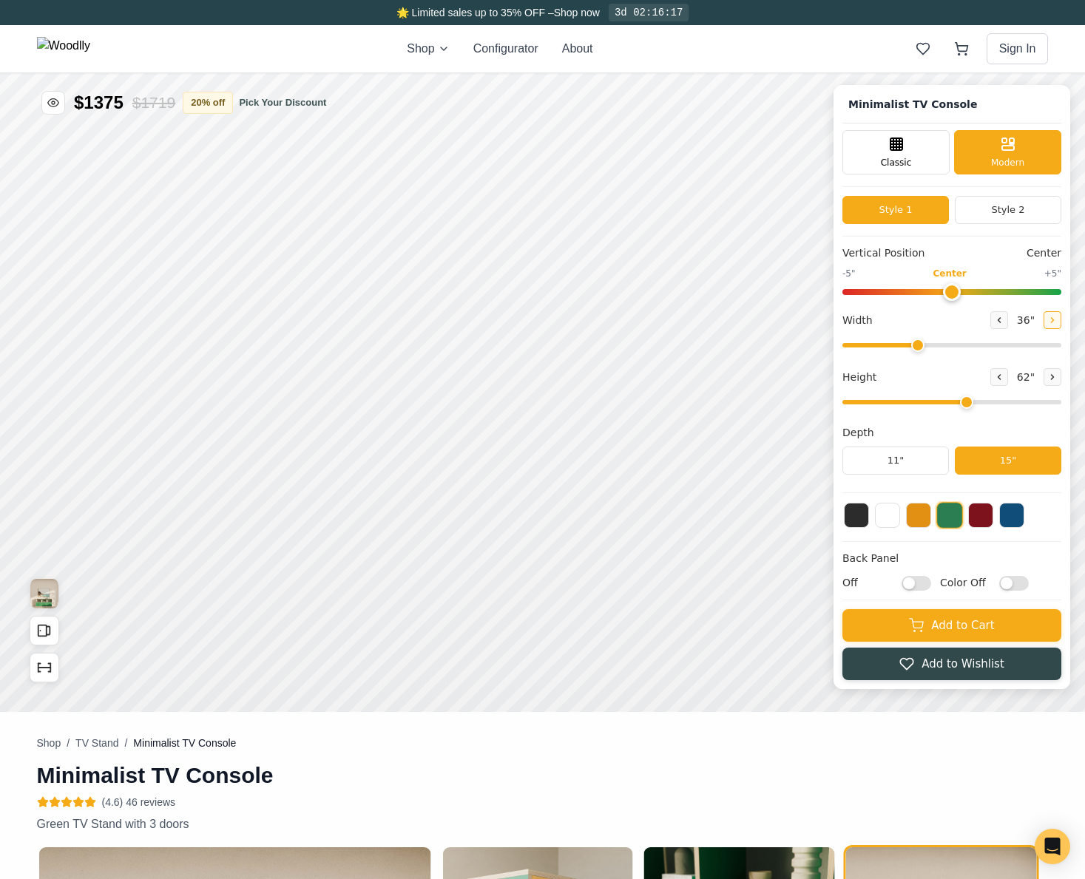
click at [1057, 319] on icon at bounding box center [1052, 320] width 9 height 9
type input "38"
drag, startPoint x: 970, startPoint y: 404, endPoint x: 896, endPoint y: 410, distance: 74.2
click at [896, 405] on input "range" at bounding box center [951, 402] width 219 height 4
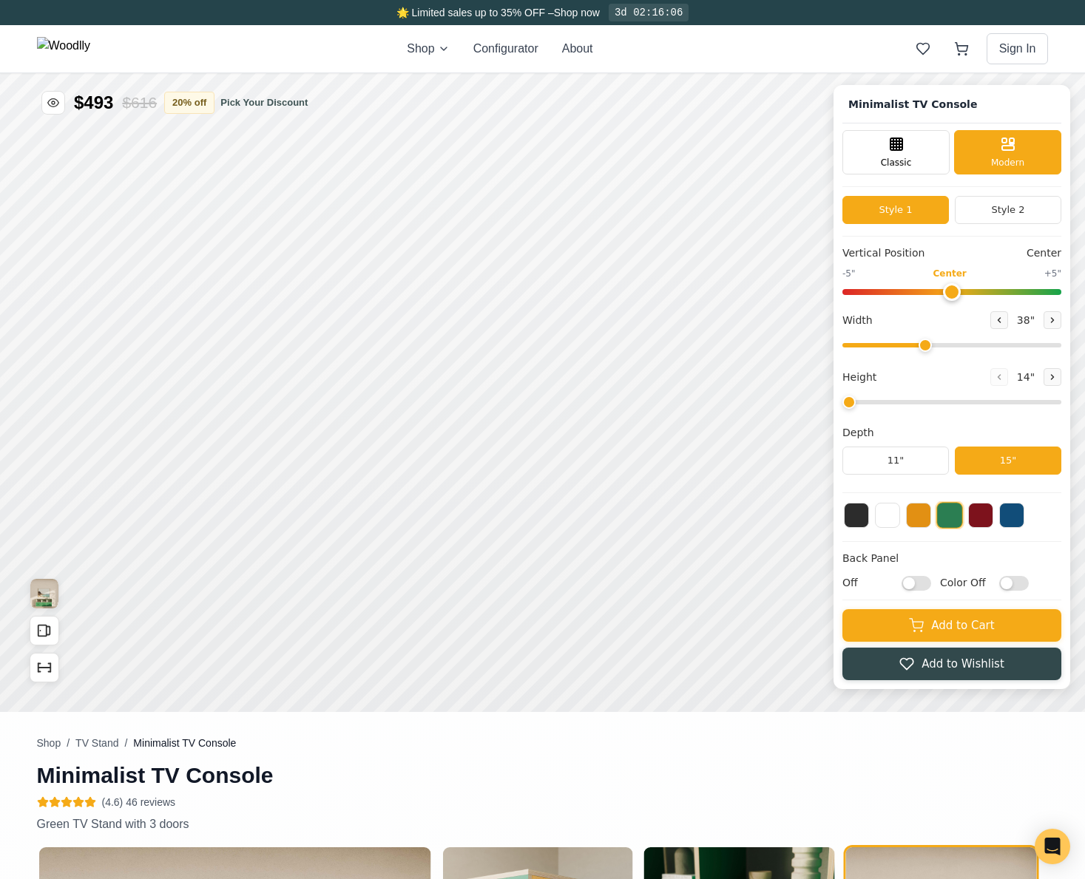
type input "2"
click at [884, 405] on input "range" at bounding box center [951, 402] width 219 height 4
click at [1004, 318] on icon at bounding box center [999, 320] width 9 height 9
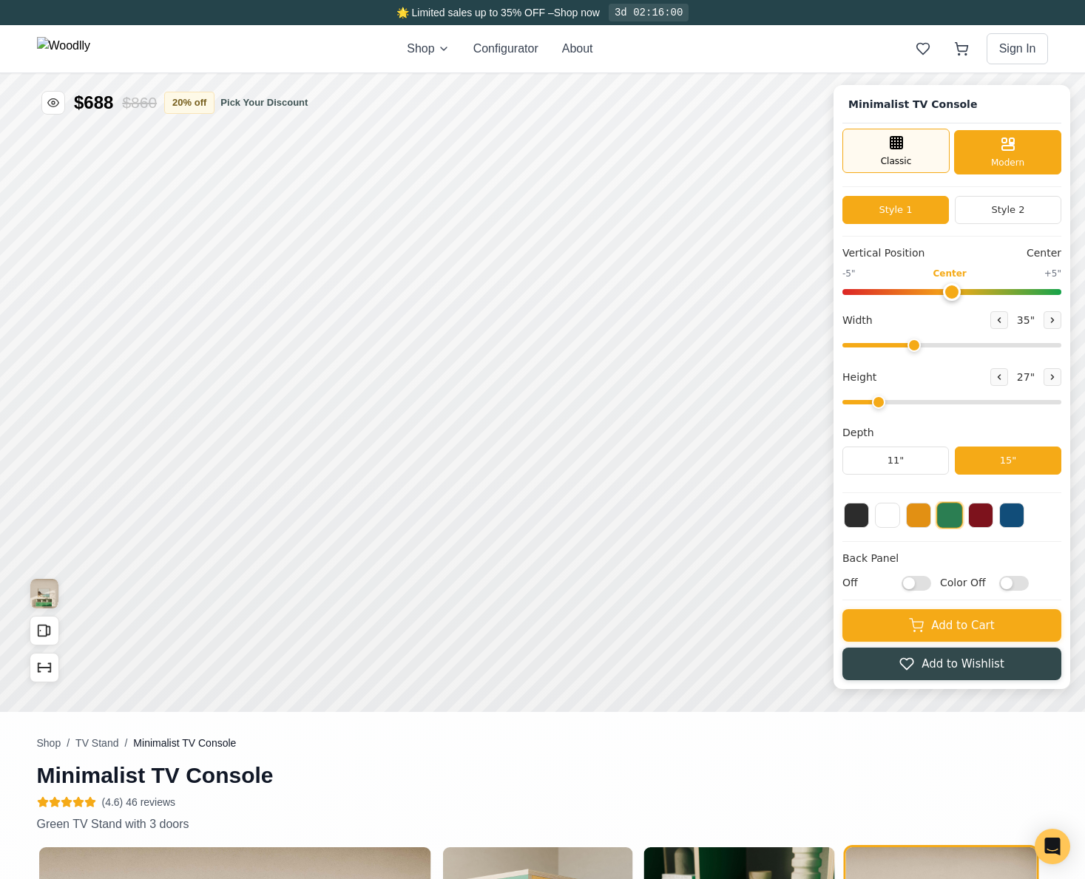
click at [923, 160] on div "Classic" at bounding box center [895, 151] width 107 height 44
click at [1004, 317] on icon at bounding box center [999, 320] width 9 height 9
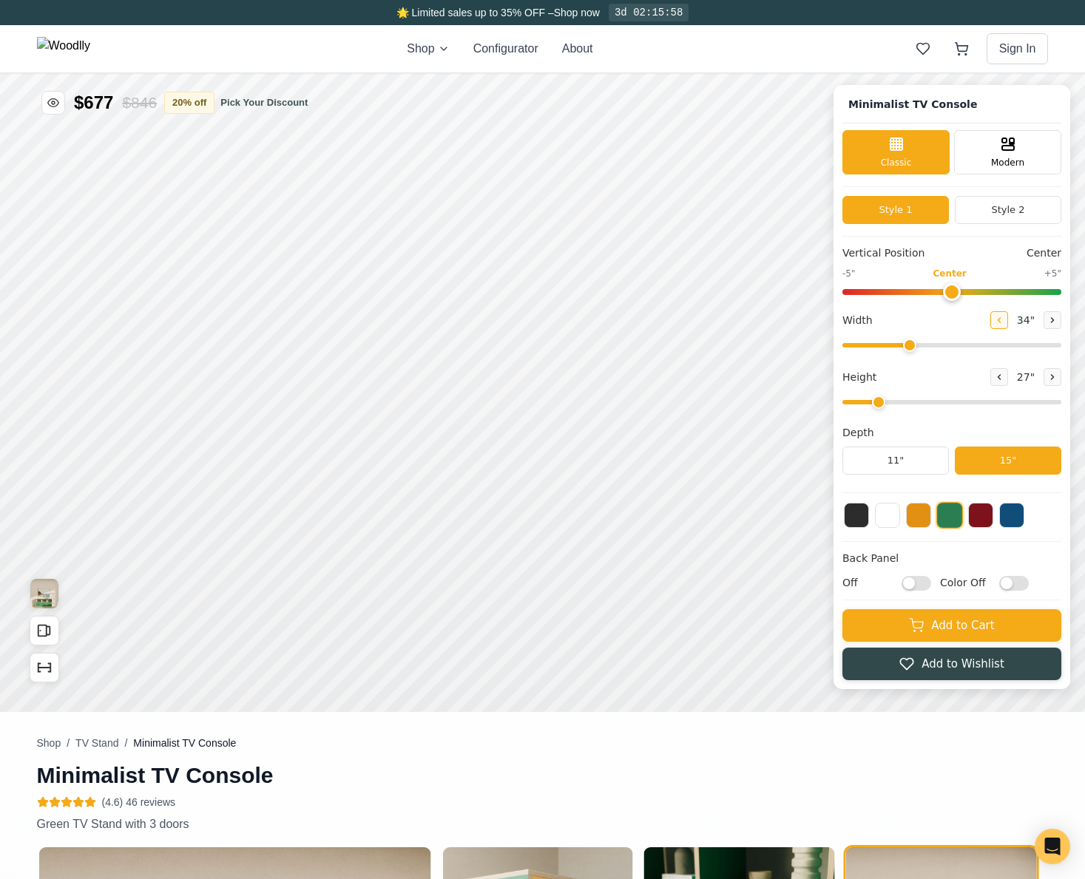
click at [1004, 317] on icon at bounding box center [999, 320] width 9 height 9
click at [1008, 322] on button at bounding box center [999, 320] width 18 height 18
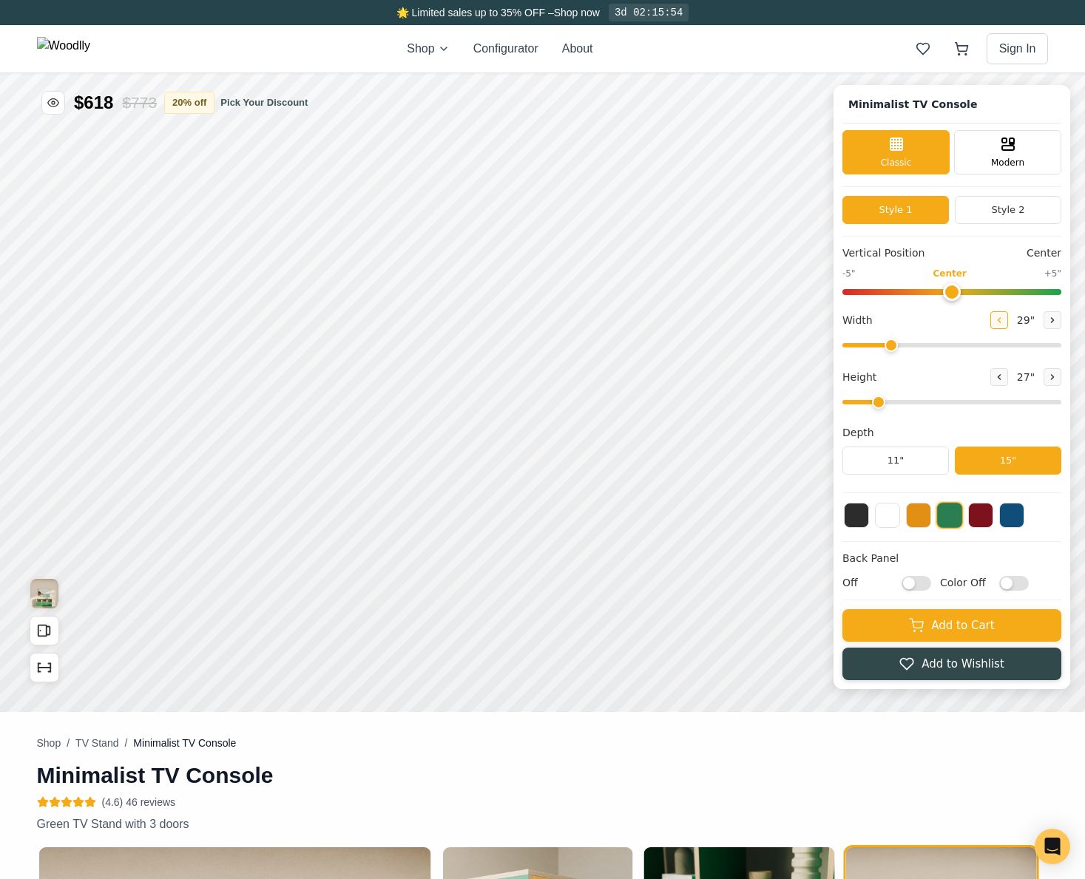
click at [1008, 322] on button at bounding box center [999, 320] width 18 height 18
click at [571, 415] on icon at bounding box center [563, 411] width 18 height 18
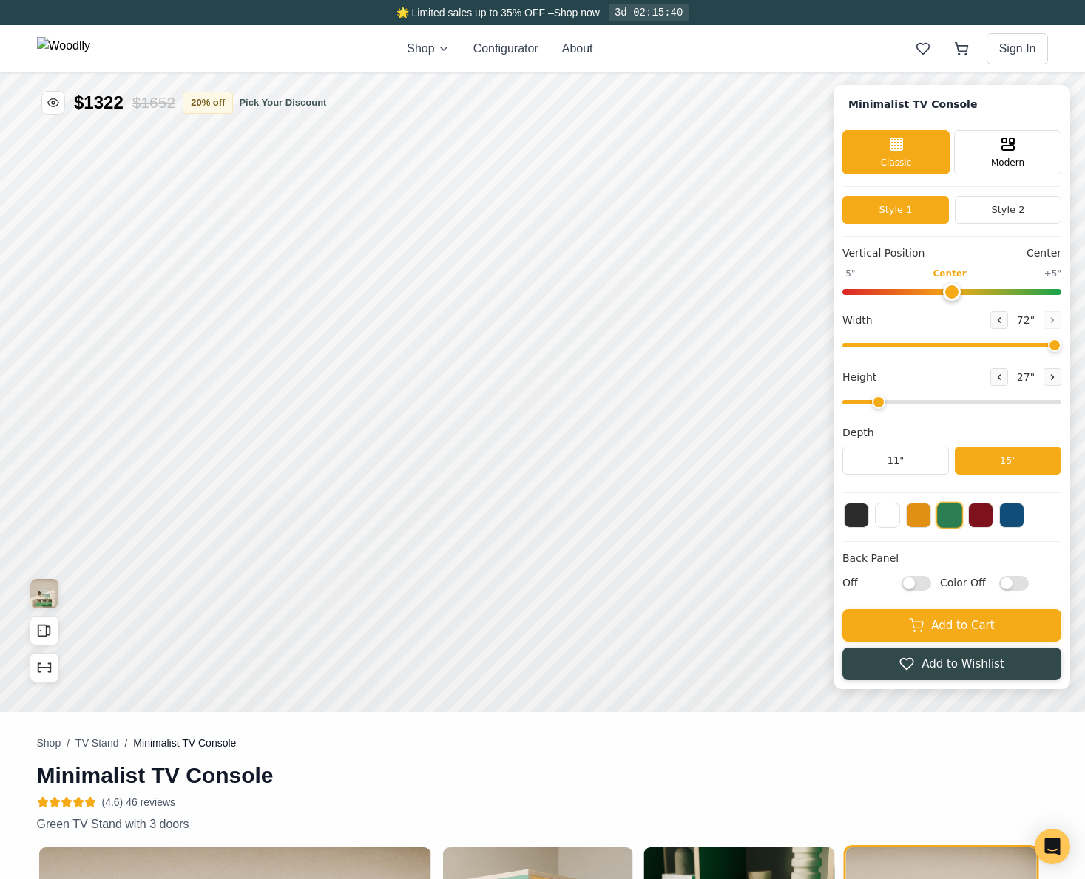
drag, startPoint x: 887, startPoint y: 345, endPoint x: 1071, endPoint y: 356, distance: 184.5
type input "72"
click at [1061, 348] on input "range" at bounding box center [951, 345] width 219 height 4
click at [515, 414] on rect at bounding box center [509, 410] width 12 height 15
click at [733, 410] on rect at bounding box center [728, 410] width 12 height 15
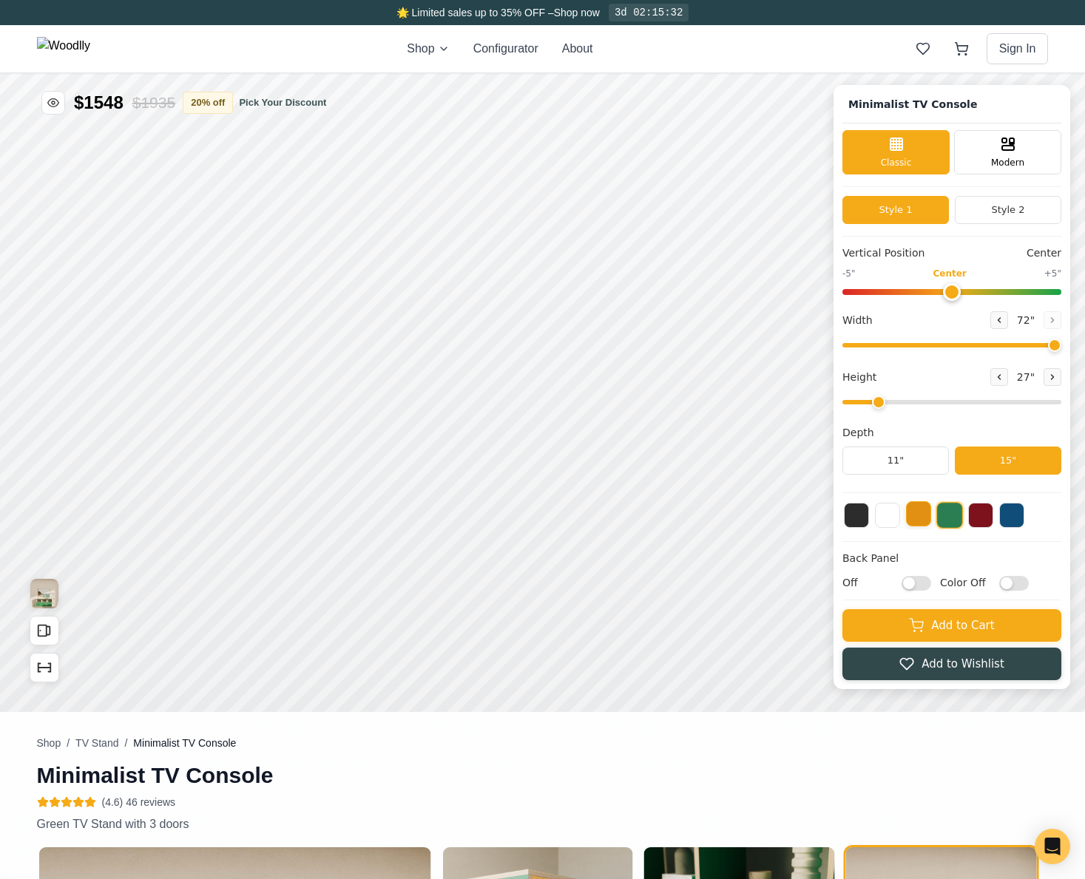
click at [931, 517] on button at bounding box center [918, 513] width 25 height 25
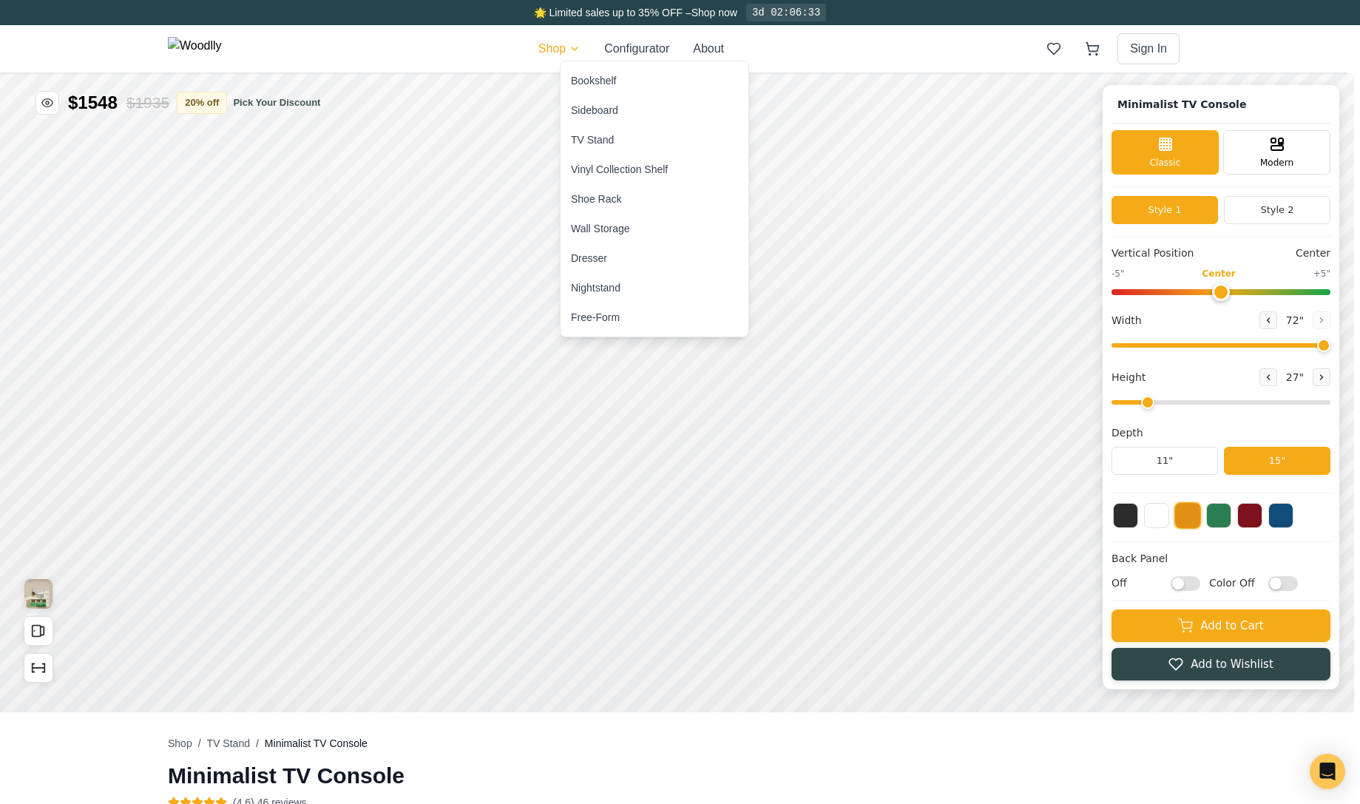
click at [584, 80] on div "Bookshelf" at bounding box center [593, 80] width 45 height 15
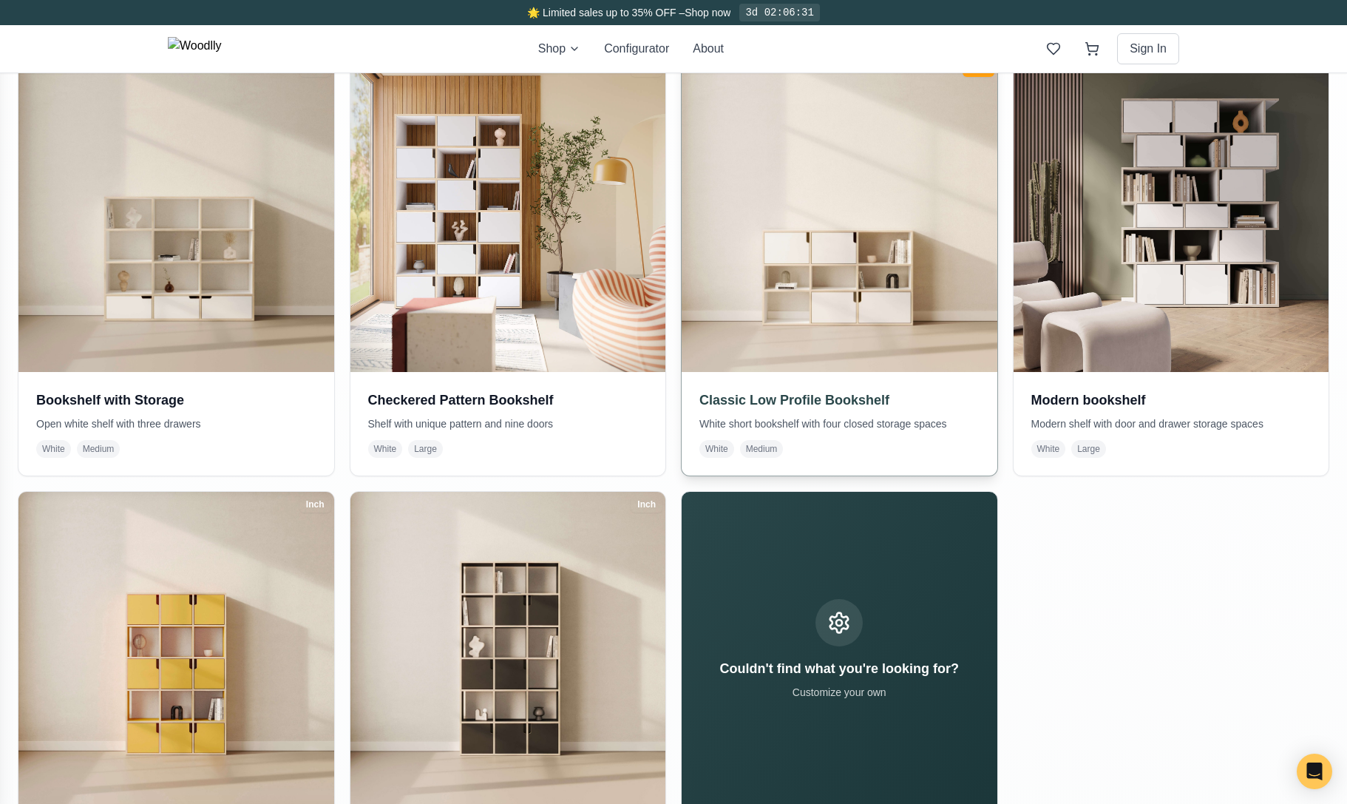
scroll to position [518, 0]
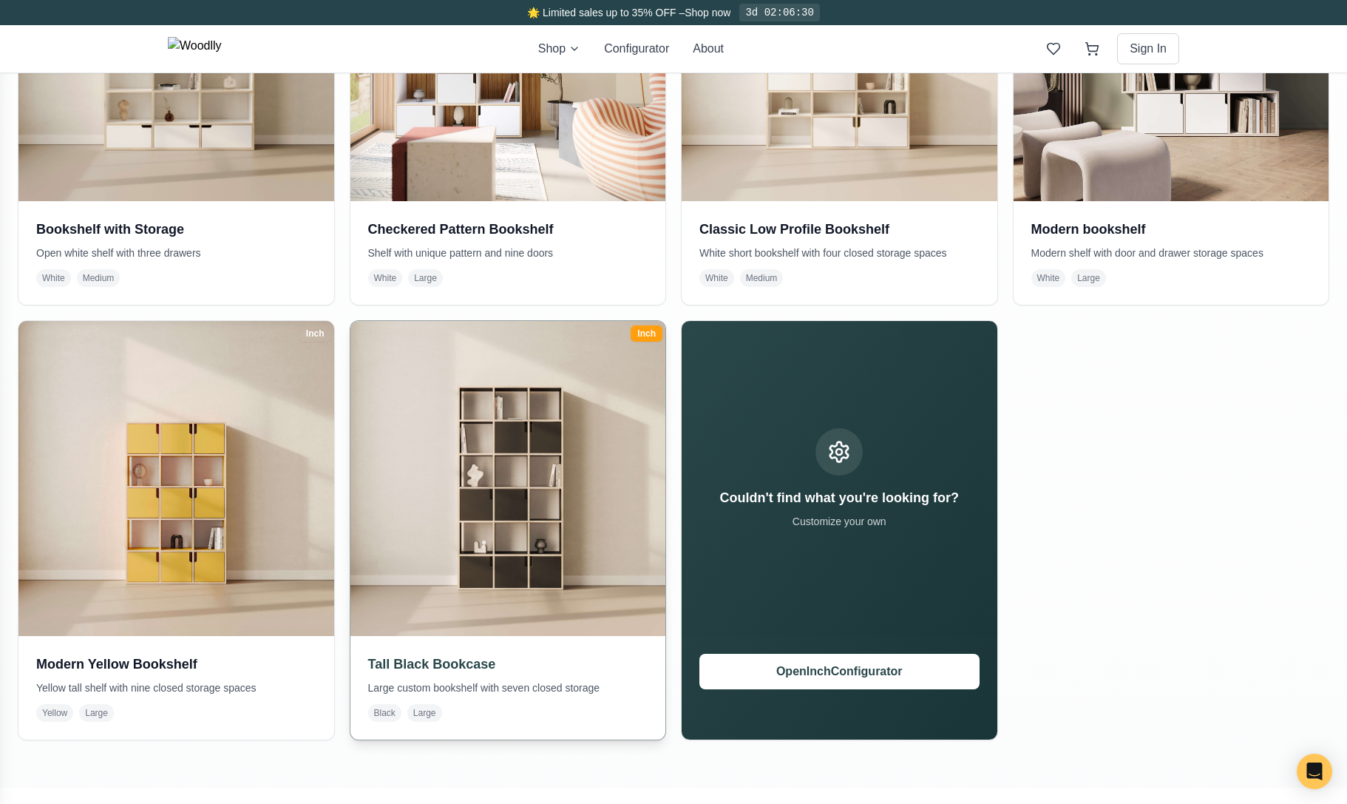
click at [507, 511] on img at bounding box center [507, 478] width 331 height 331
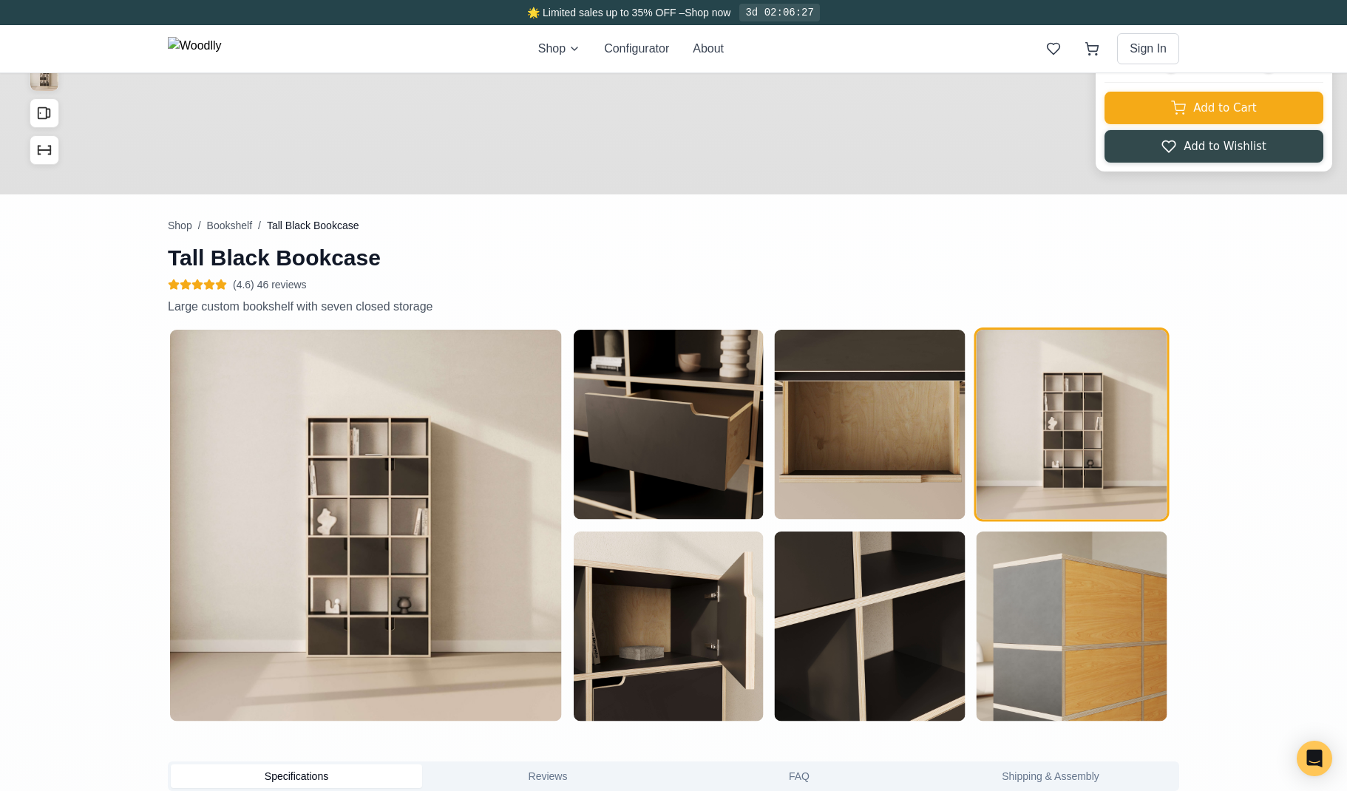
type input "45"
type input "6"
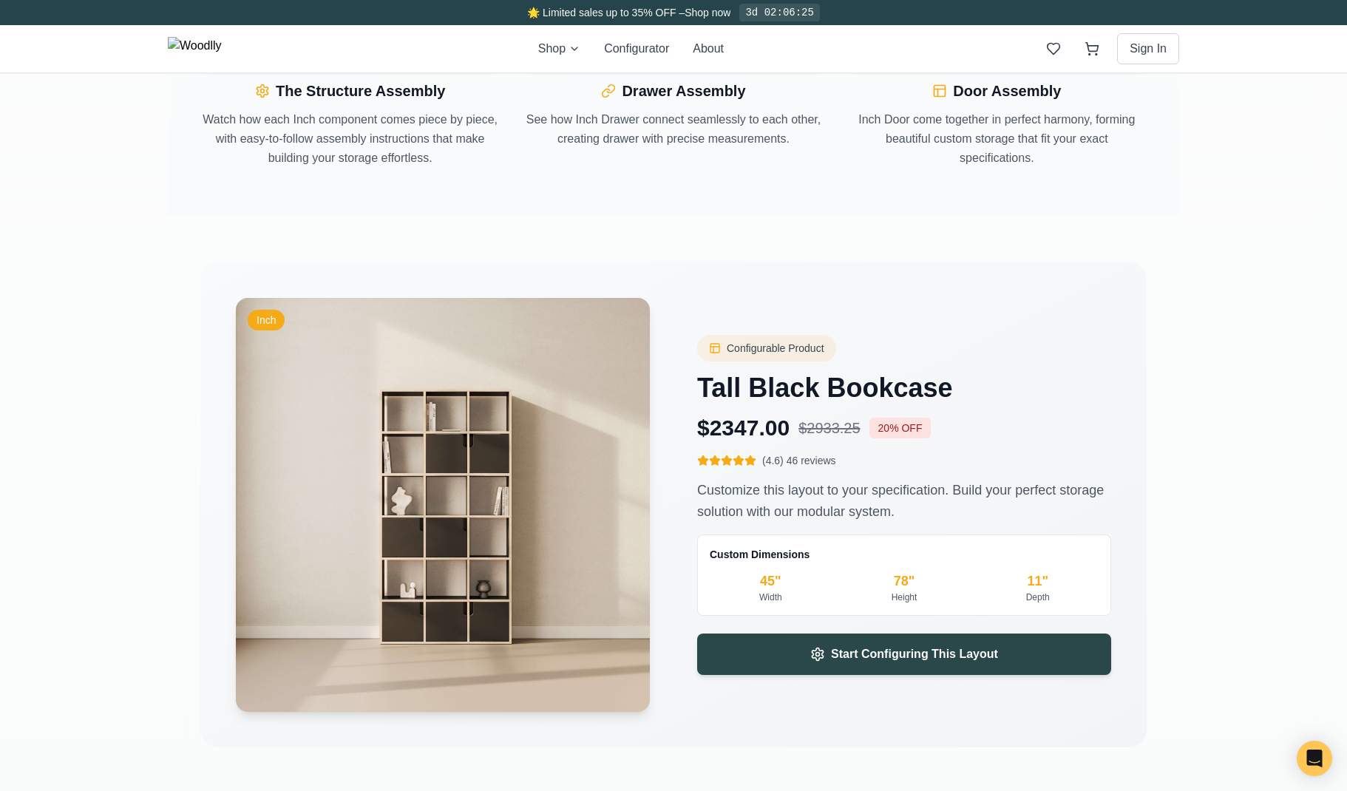
scroll to position [2071, 0]
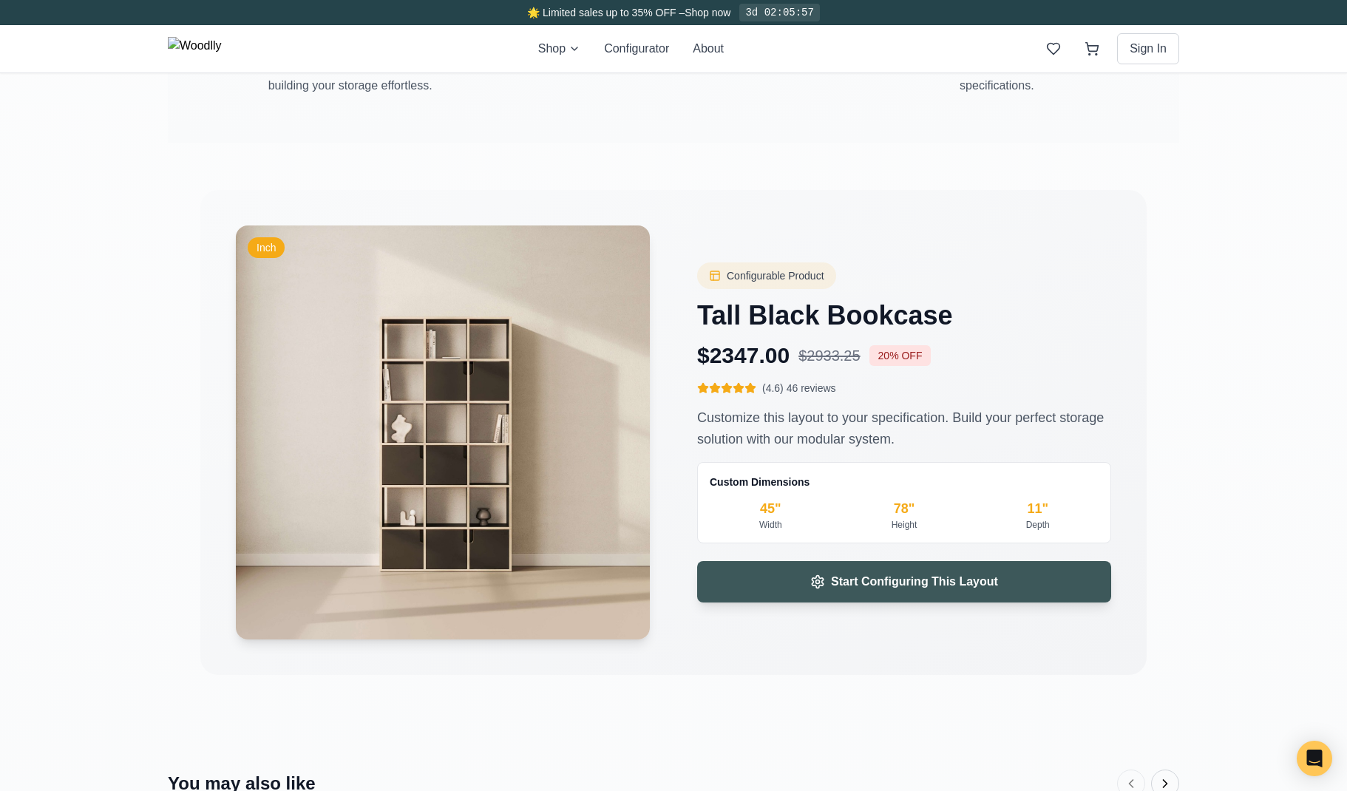
click at [878, 583] on span "Start Configuring This Layout" at bounding box center [914, 582] width 167 height 18
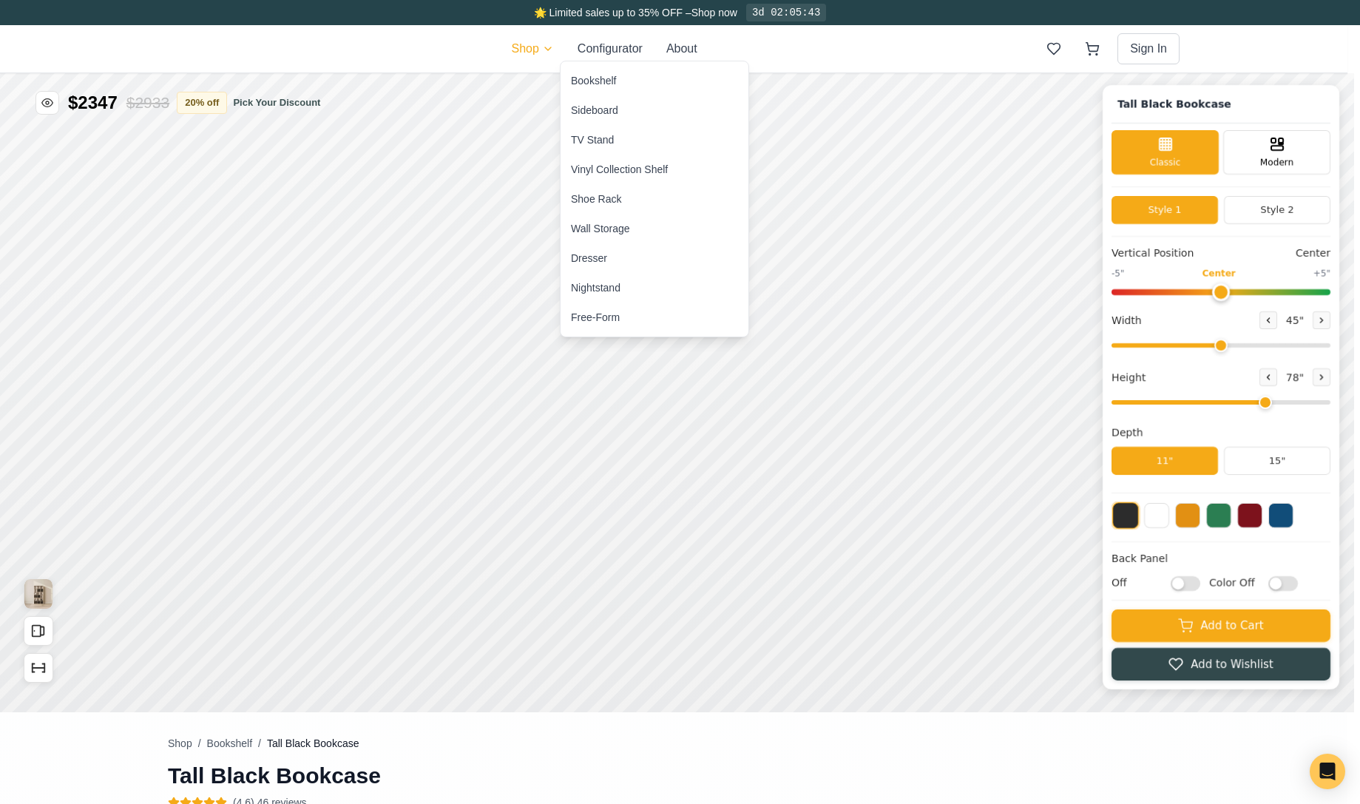
click at [641, 120] on div "Sideboard" at bounding box center [655, 110] width 188 height 30
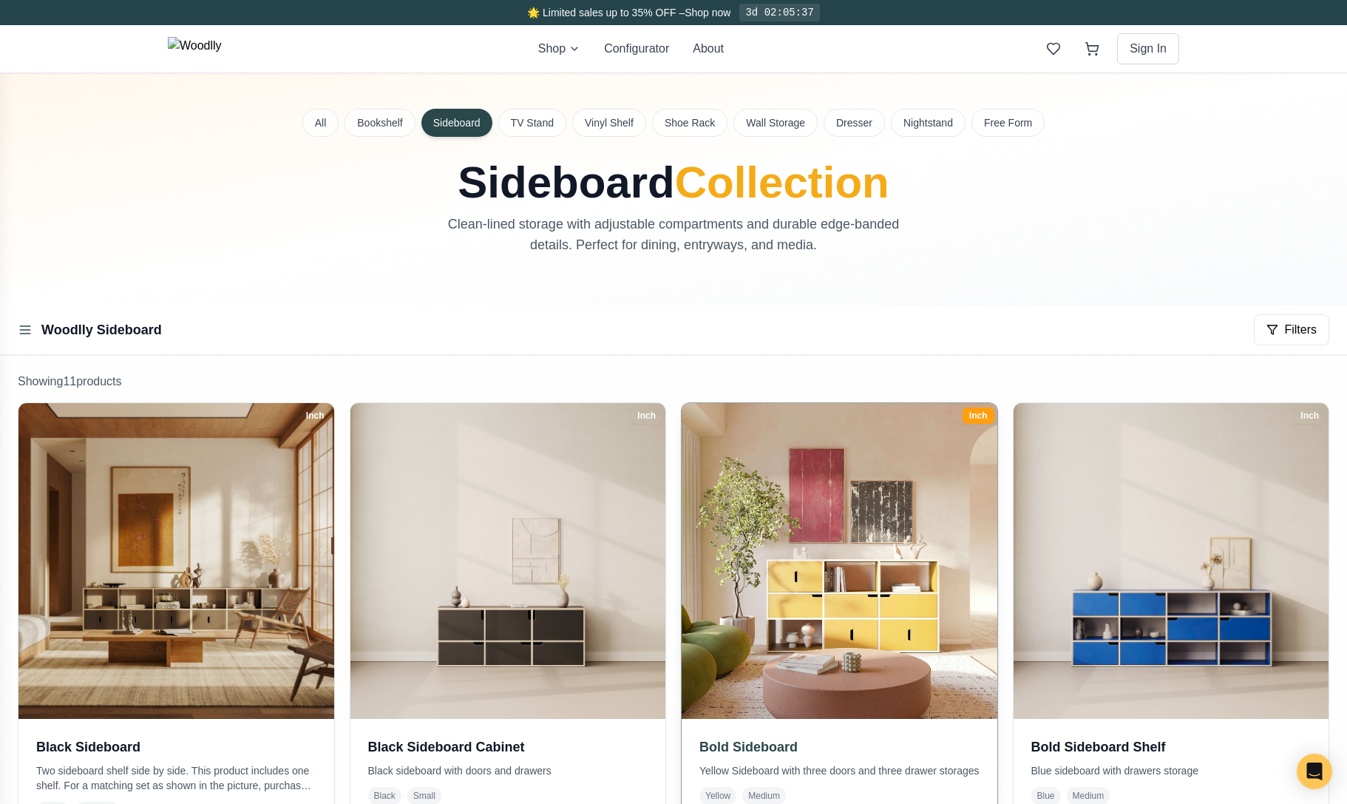
click at [852, 472] on img at bounding box center [839, 560] width 331 height 331
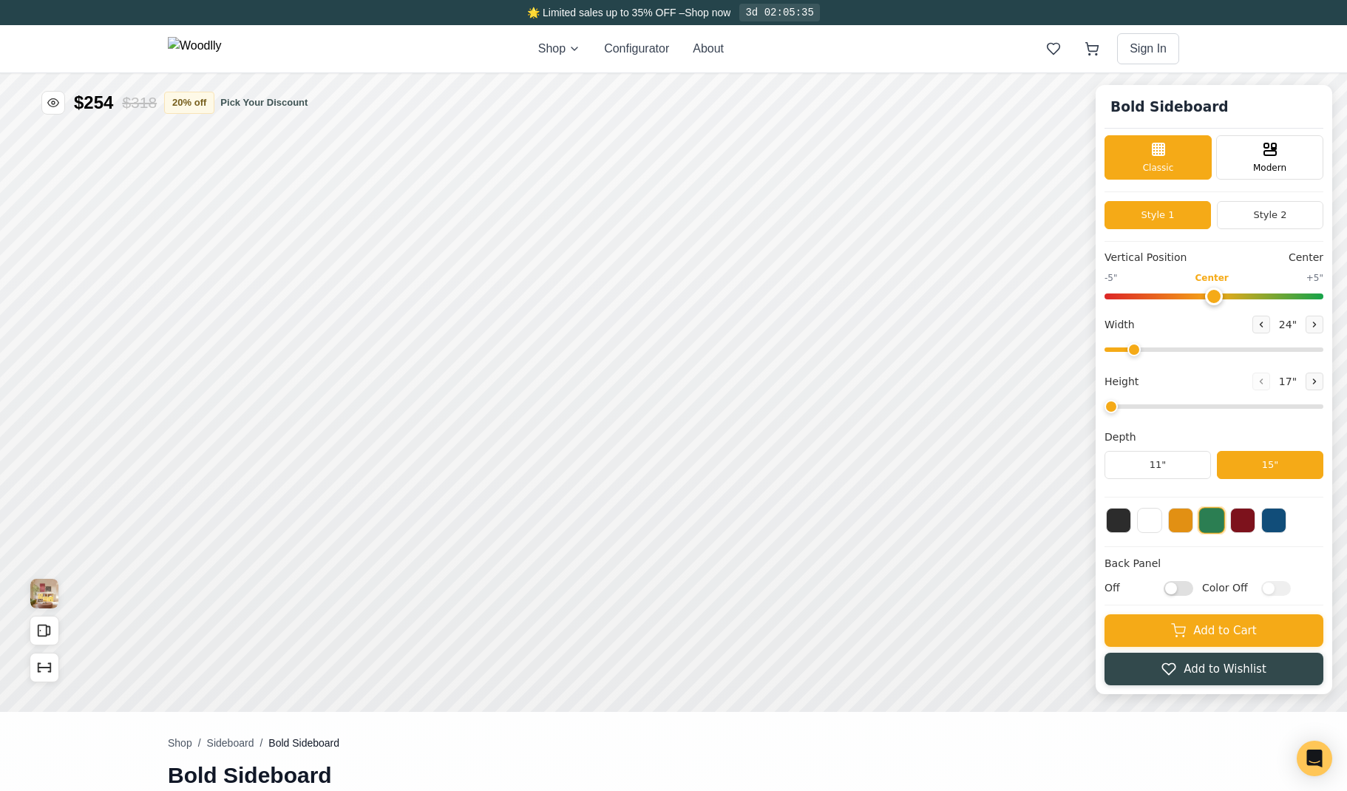
type input "63"
type input "3"
click at [197, 97] on button "20 % off" at bounding box center [208, 102] width 50 height 22
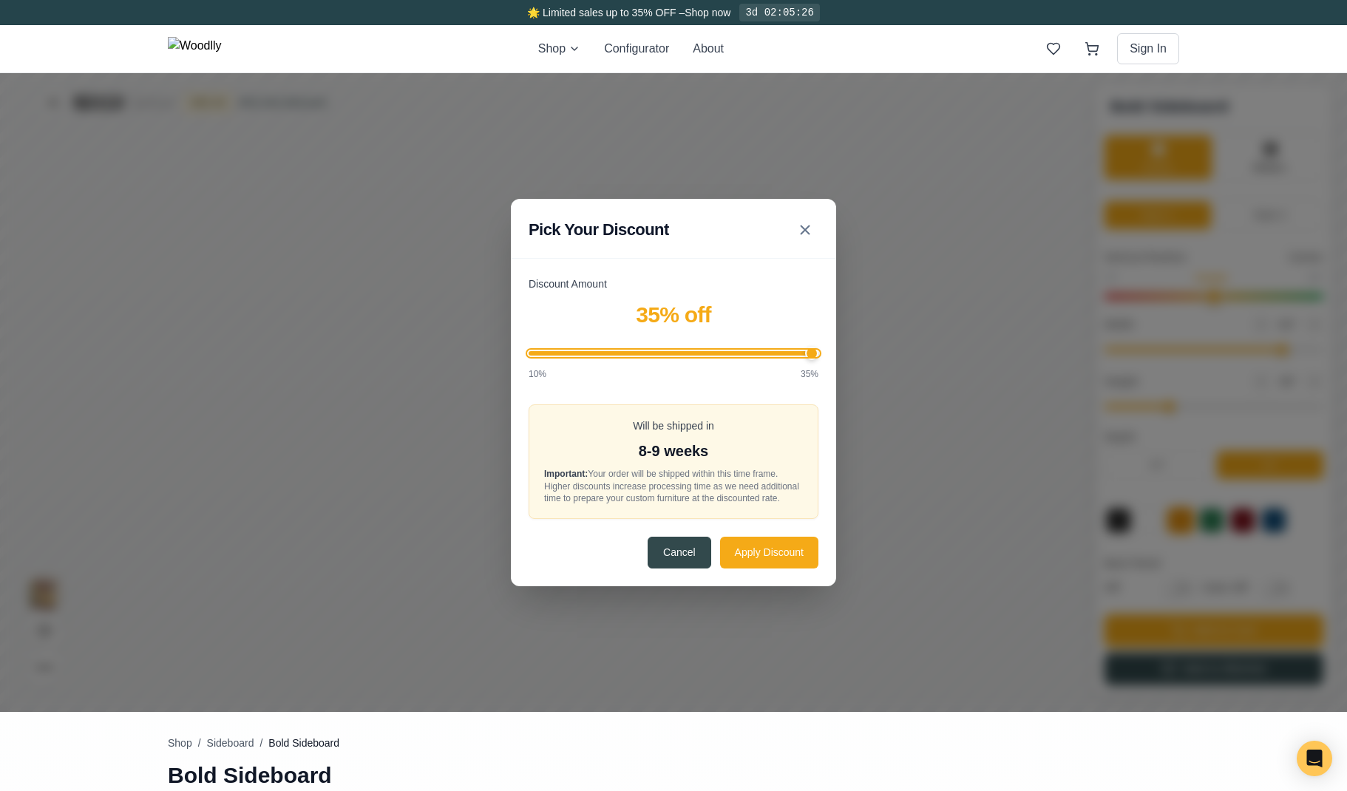
drag, startPoint x: 654, startPoint y: 353, endPoint x: 880, endPoint y: 354, distance: 225.6
type input "35"
click at [819, 354] on input "Discount Amount" at bounding box center [674, 353] width 290 height 4
click at [764, 543] on button "Apply Discount" at bounding box center [769, 552] width 98 height 32
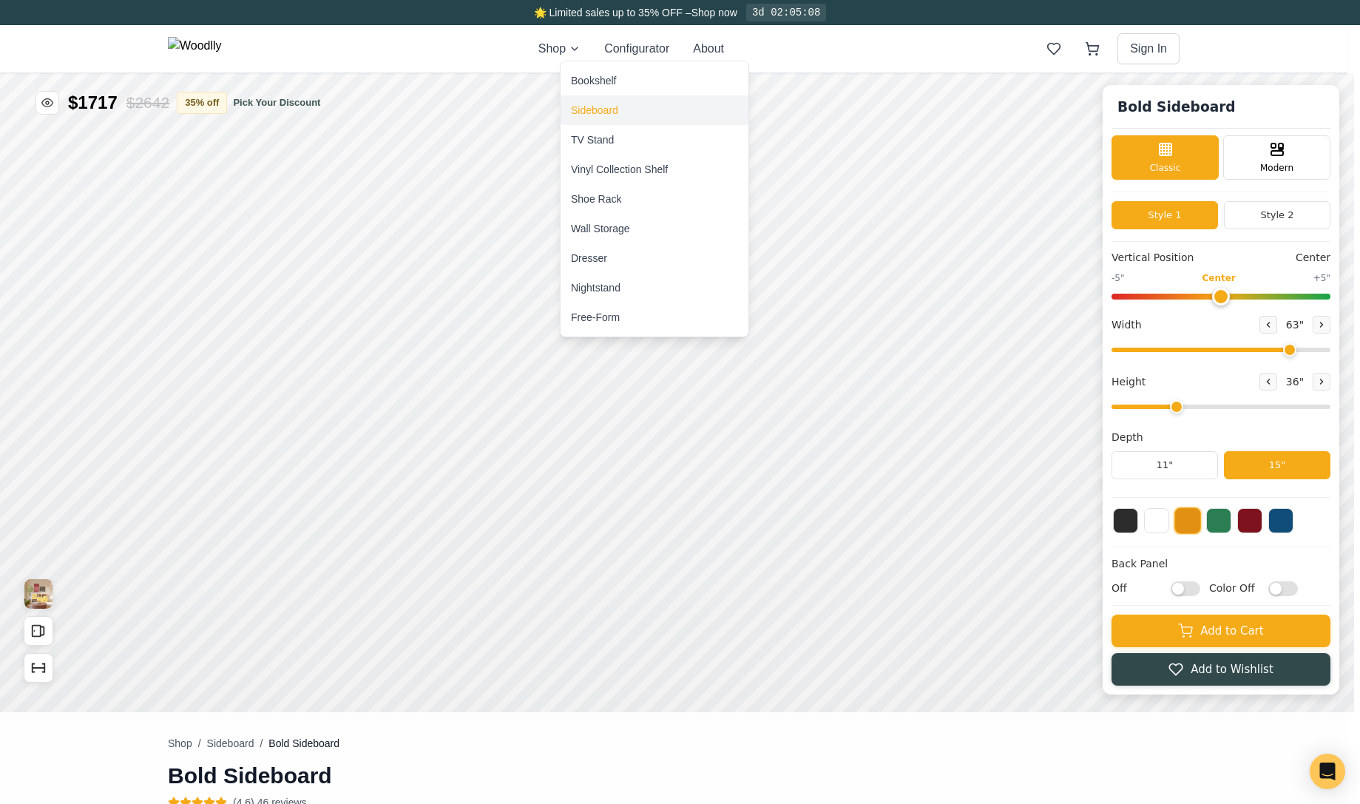
click at [637, 109] on div "Sideboard" at bounding box center [655, 110] width 188 height 30
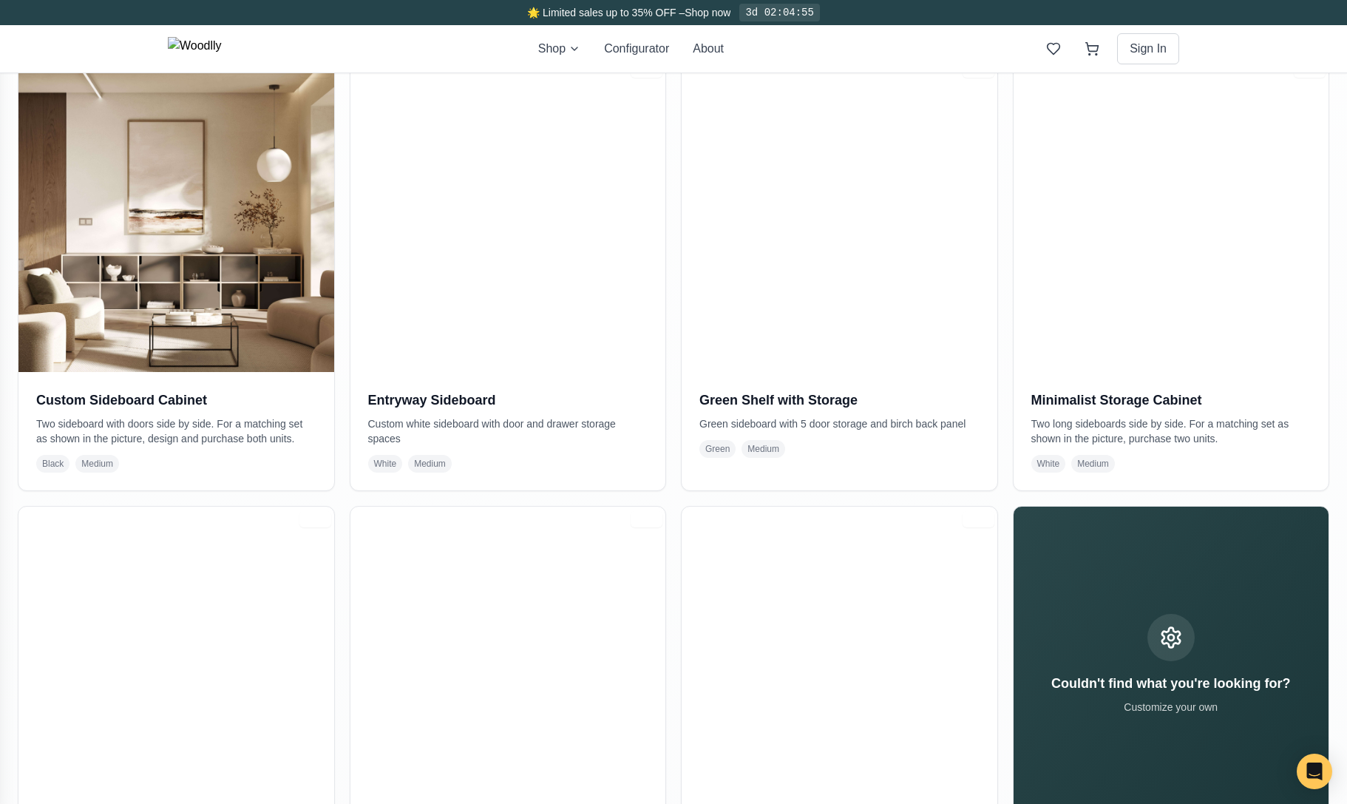
scroll to position [887, 0]
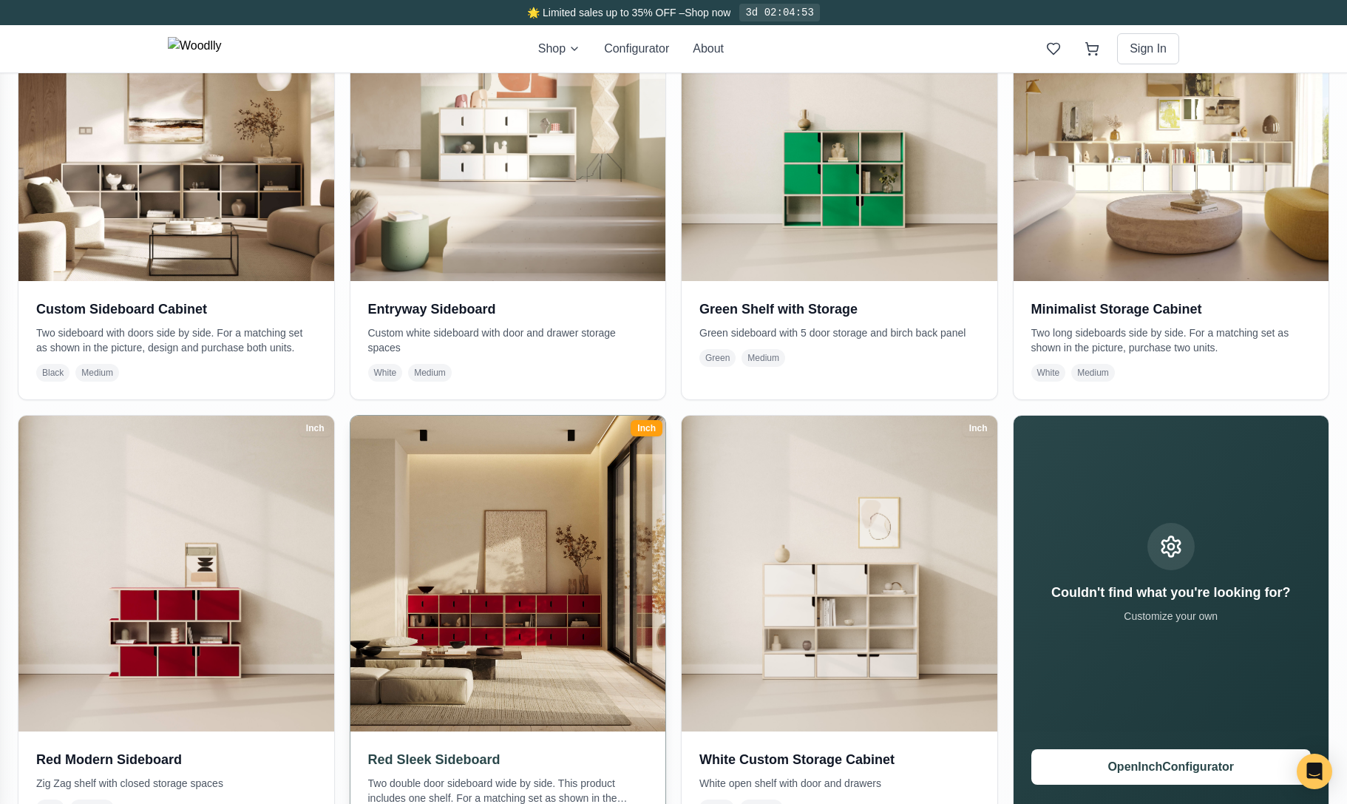
click at [556, 550] on img at bounding box center [507, 572] width 331 height 331
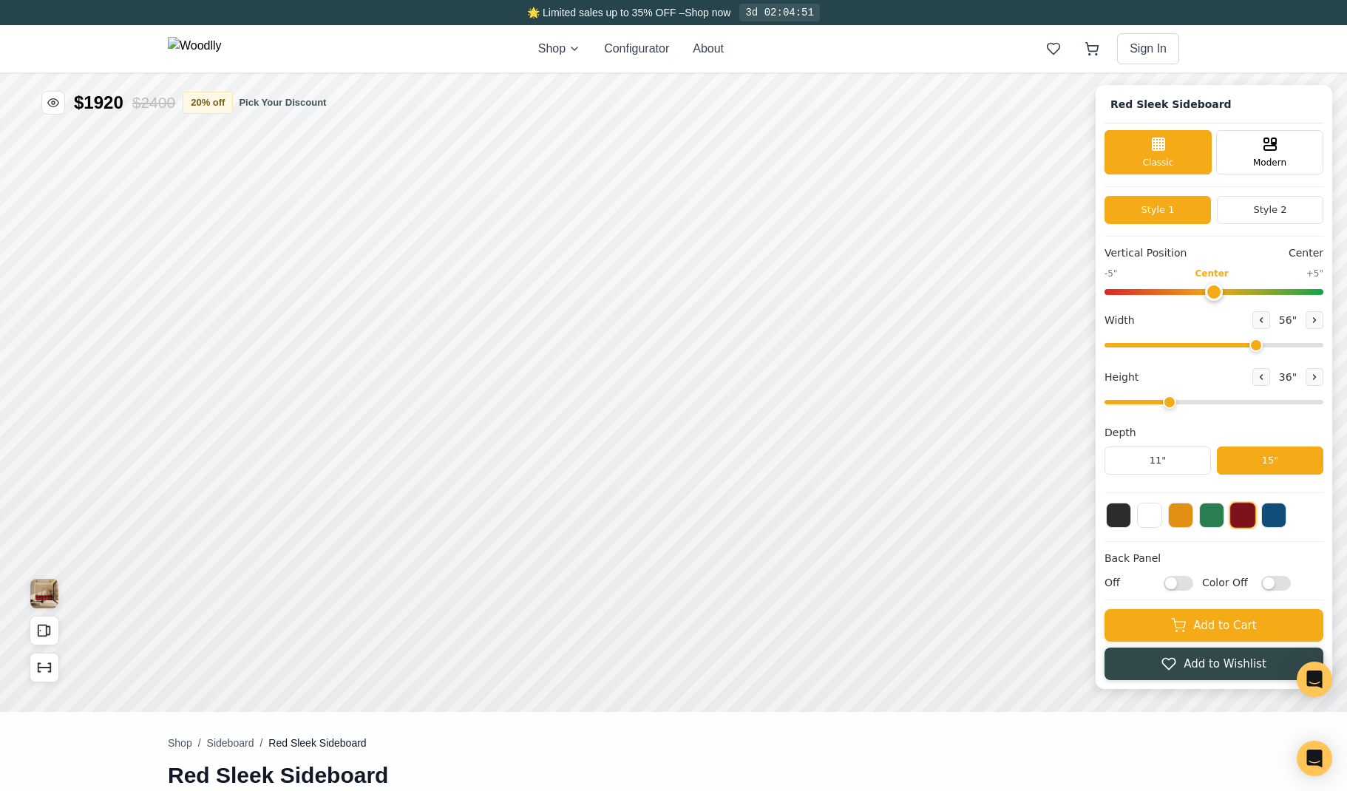
type input "56"
type input "3"
click at [211, 101] on button "20 % off" at bounding box center [208, 102] width 50 height 22
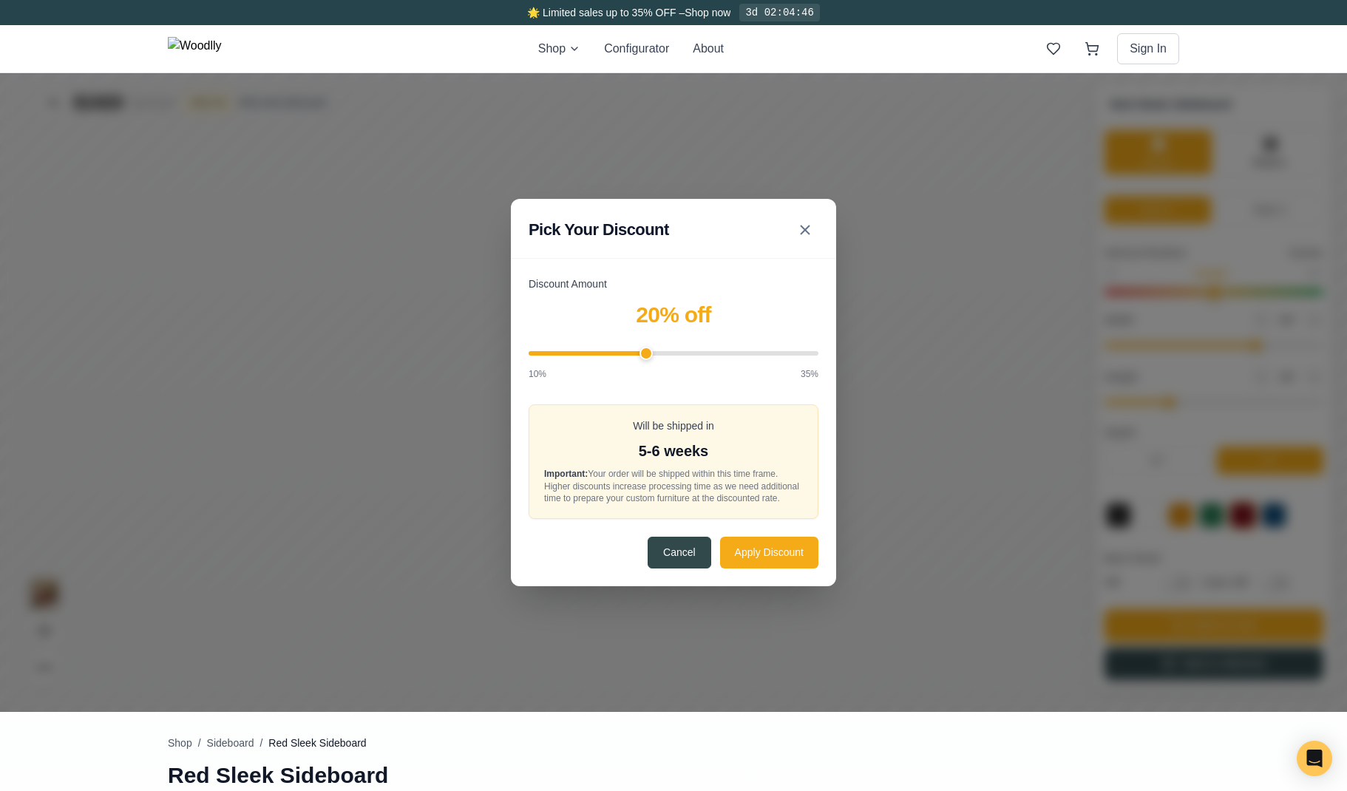
click at [970, 382] on div "Pick Your Discount Discount Amount 20 % off 10% 35% Will be shipped in 5-6 week…" at bounding box center [673, 392] width 1347 height 639
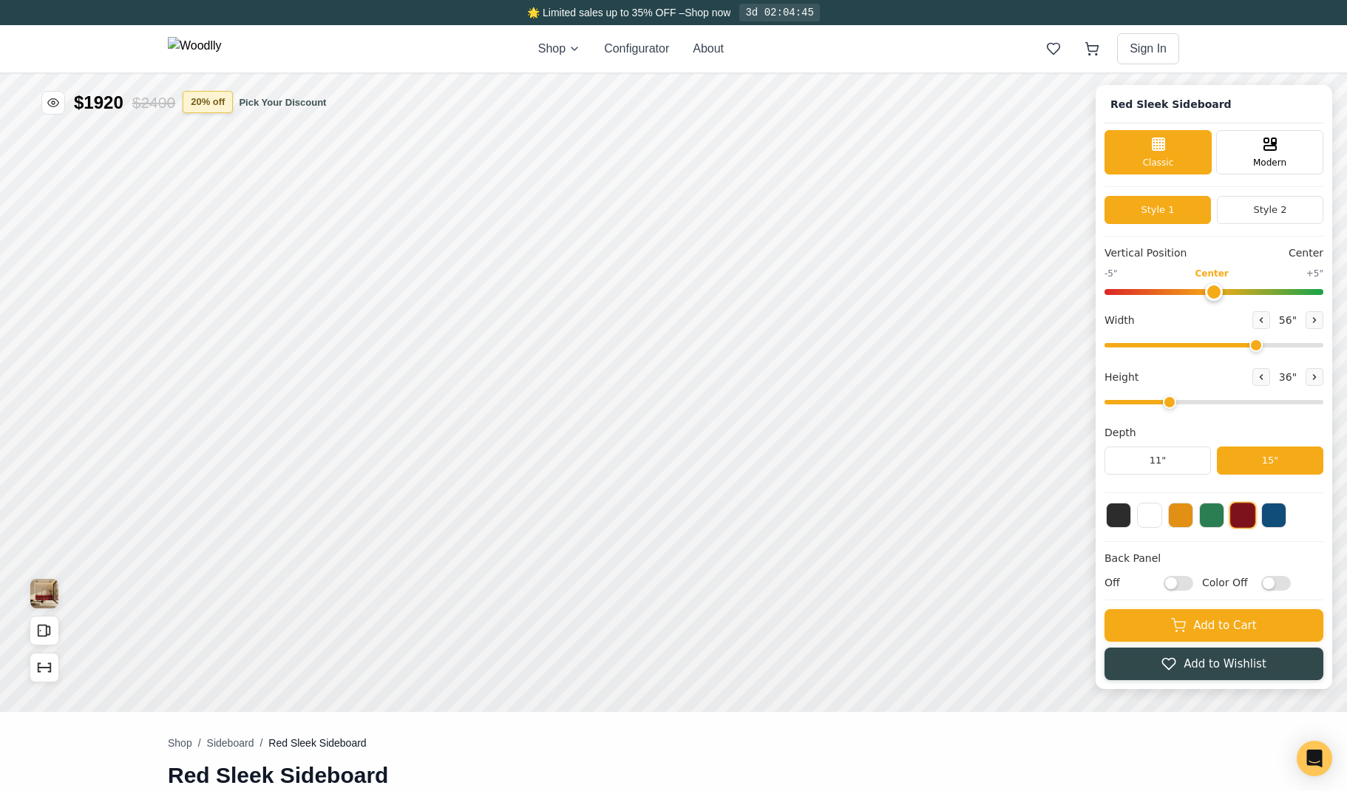
click at [213, 98] on button "20 % off" at bounding box center [208, 102] width 50 height 22
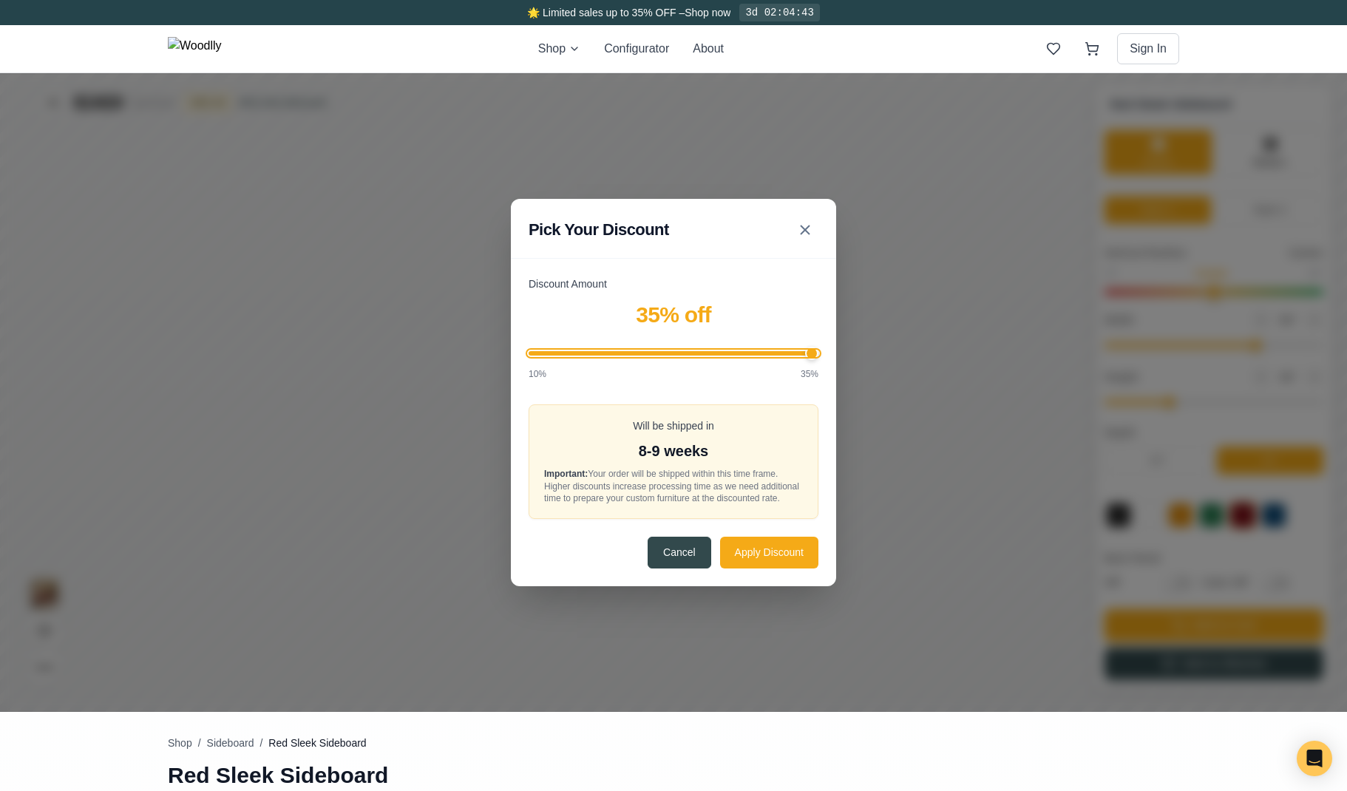
drag, startPoint x: 654, startPoint y: 356, endPoint x: 909, endPoint y: 371, distance: 254.9
type input "35"
click at [819, 356] on input "Discount Amount" at bounding box center [674, 353] width 290 height 4
click at [786, 553] on button "Apply Discount" at bounding box center [769, 552] width 98 height 32
